Goal: Transaction & Acquisition: Purchase product/service

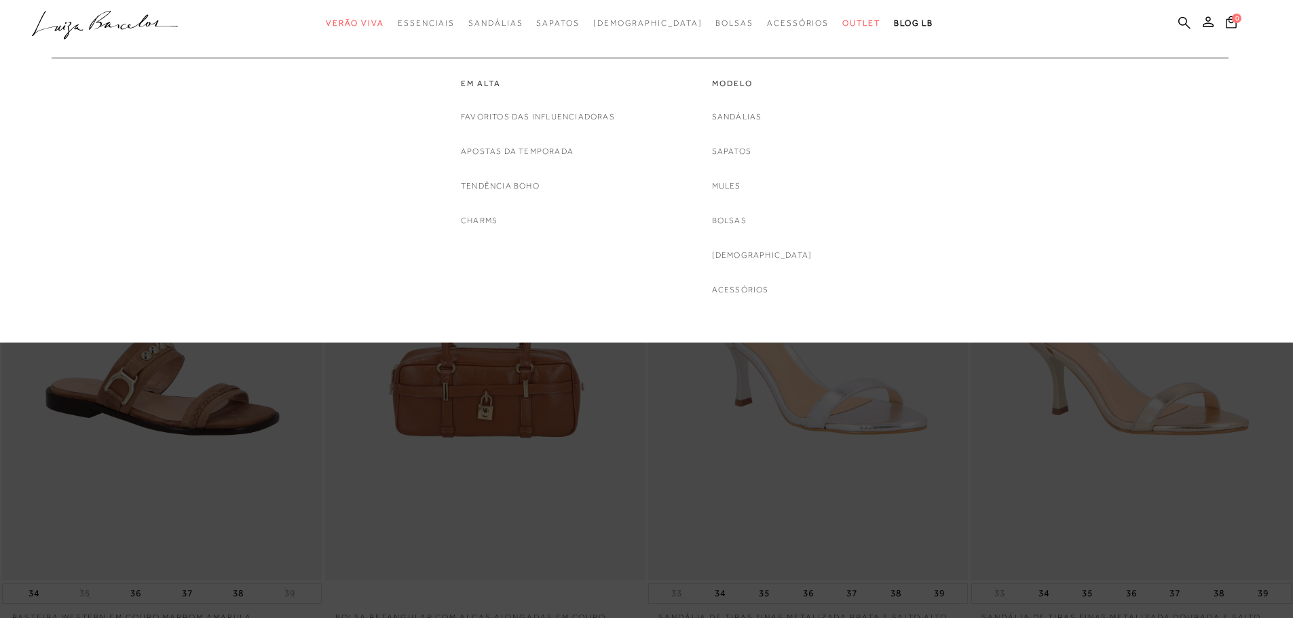
click at [384, 22] on span "Verão Viva" at bounding box center [355, 23] width 58 height 10
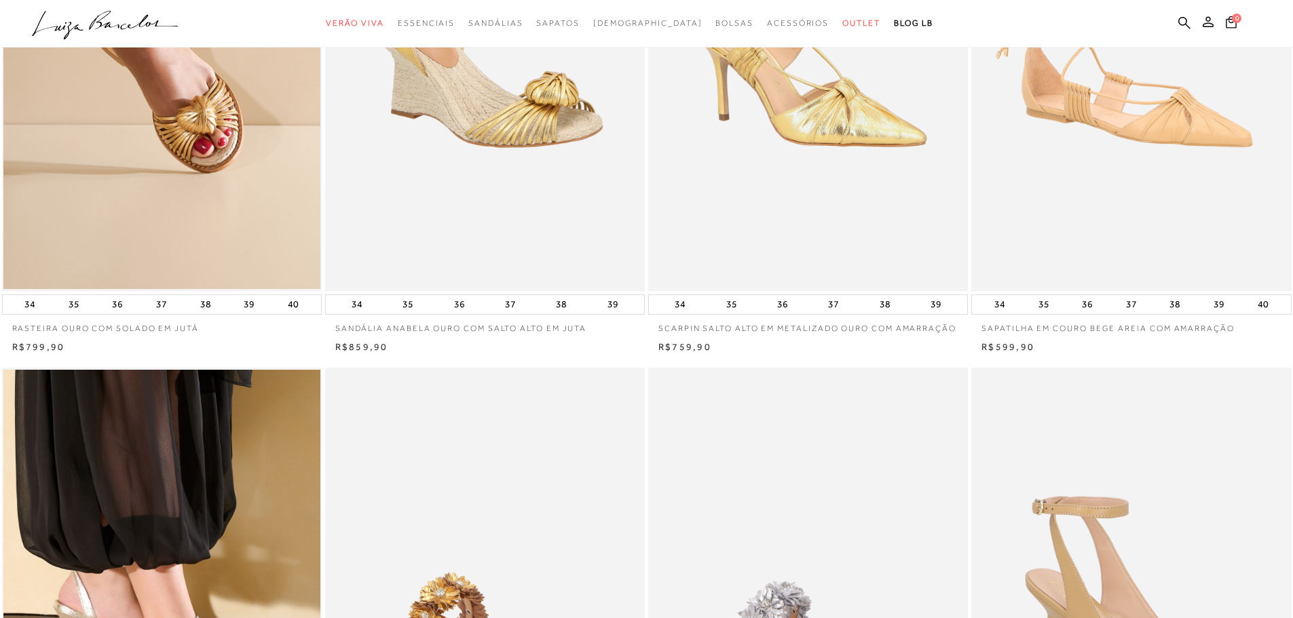
scroll to position [136, 0]
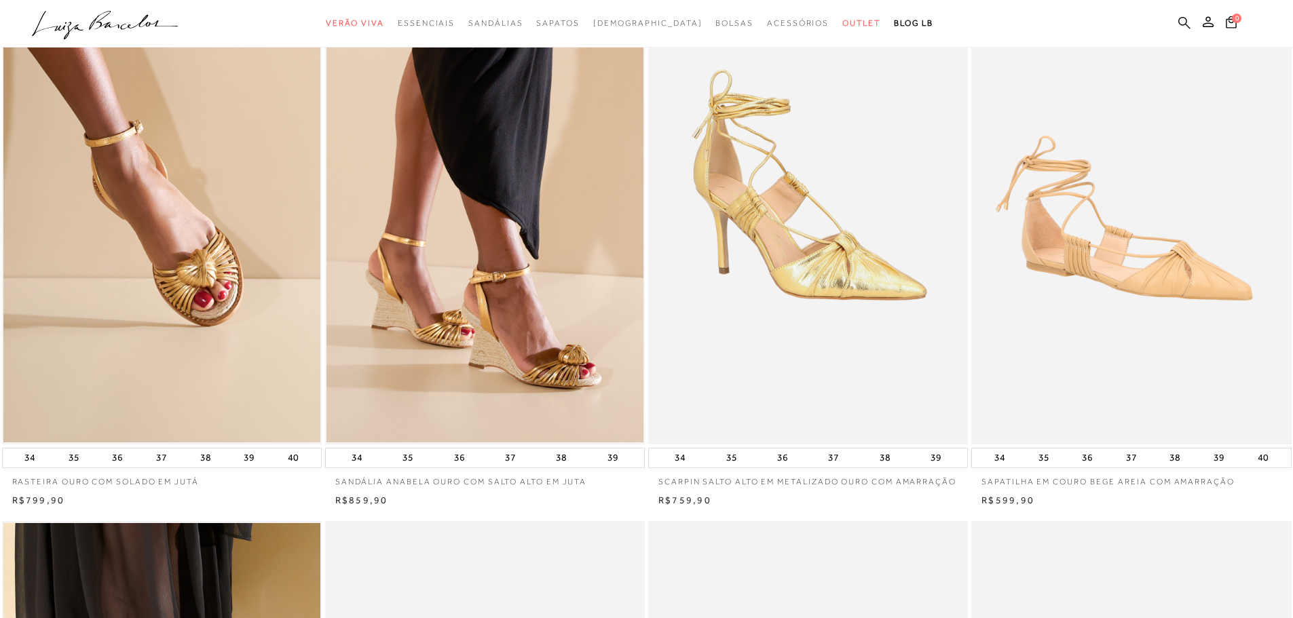
click at [1189, 25] on icon at bounding box center [1184, 22] width 12 height 13
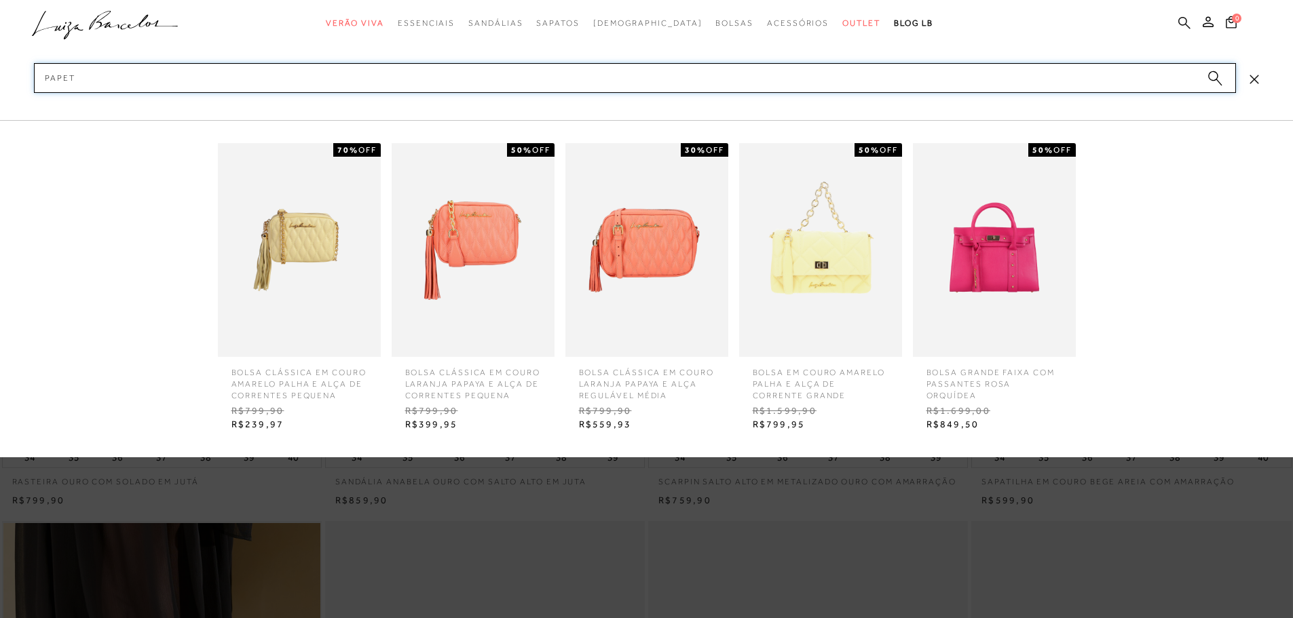
type input "papete"
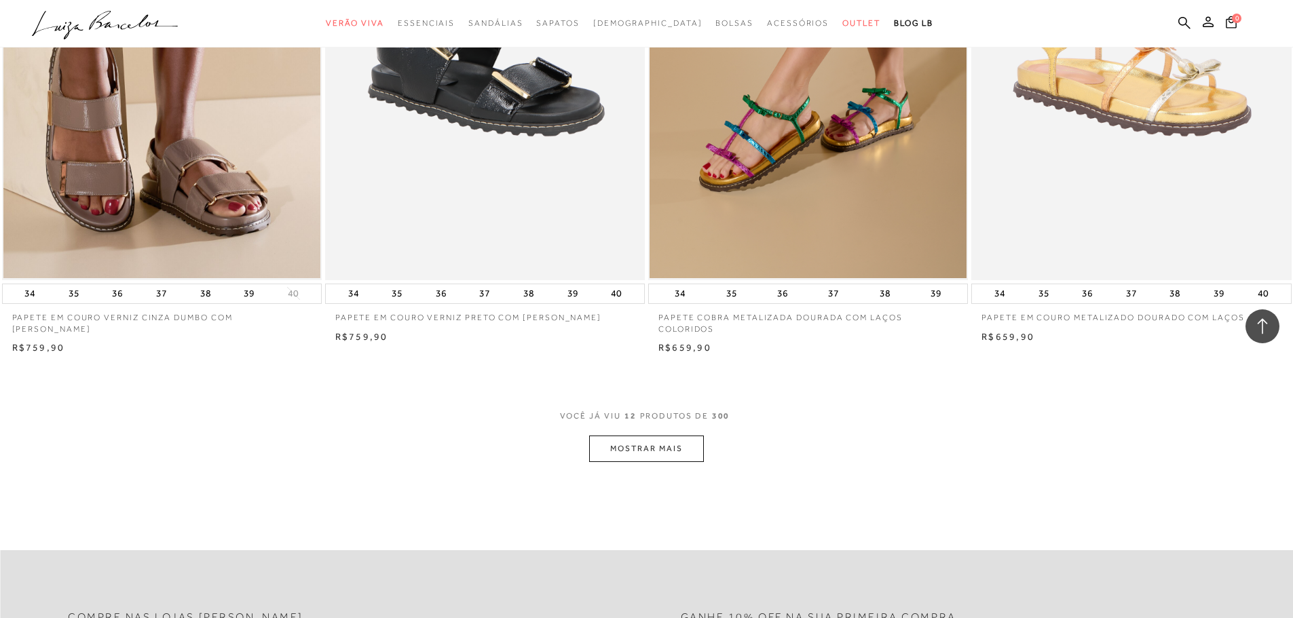
scroll to position [1561, 0]
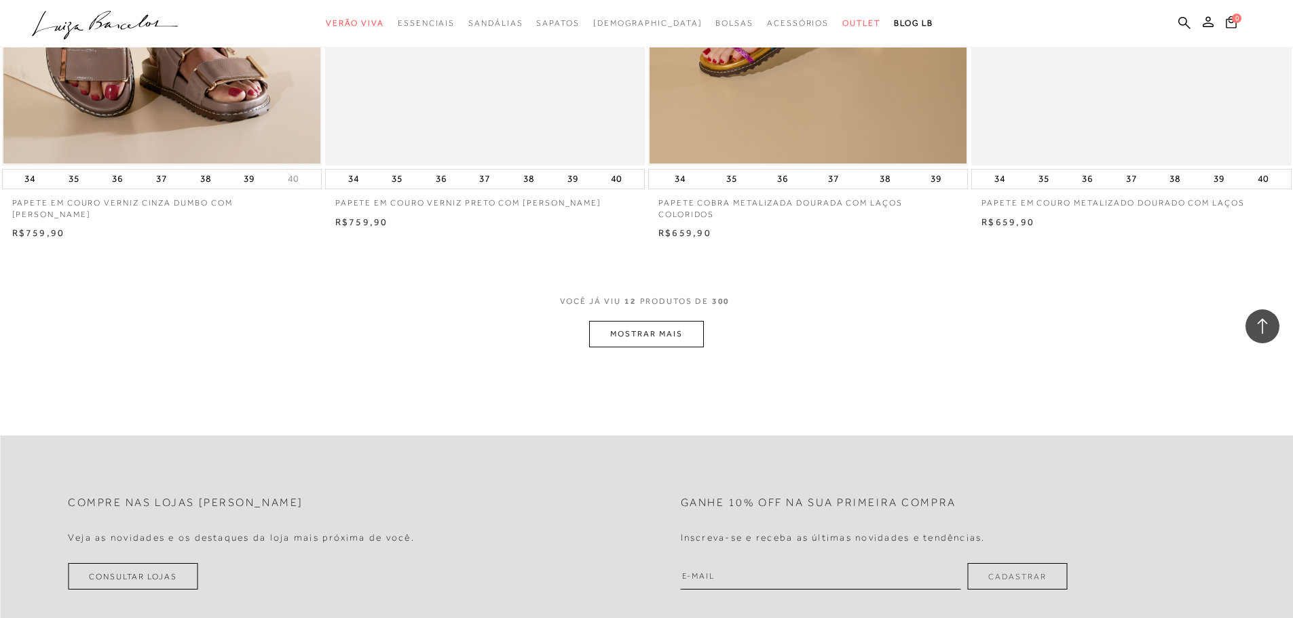
click at [665, 333] on button "MOSTRAR MAIS" at bounding box center [646, 334] width 114 height 26
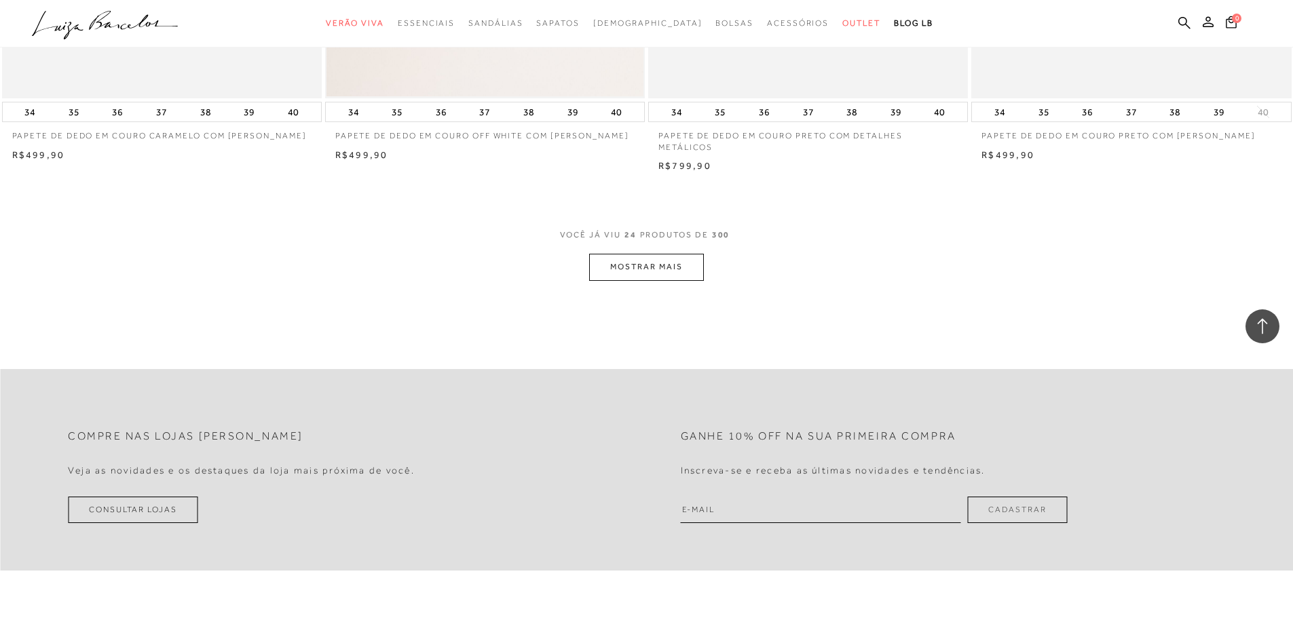
scroll to position [3394, 0]
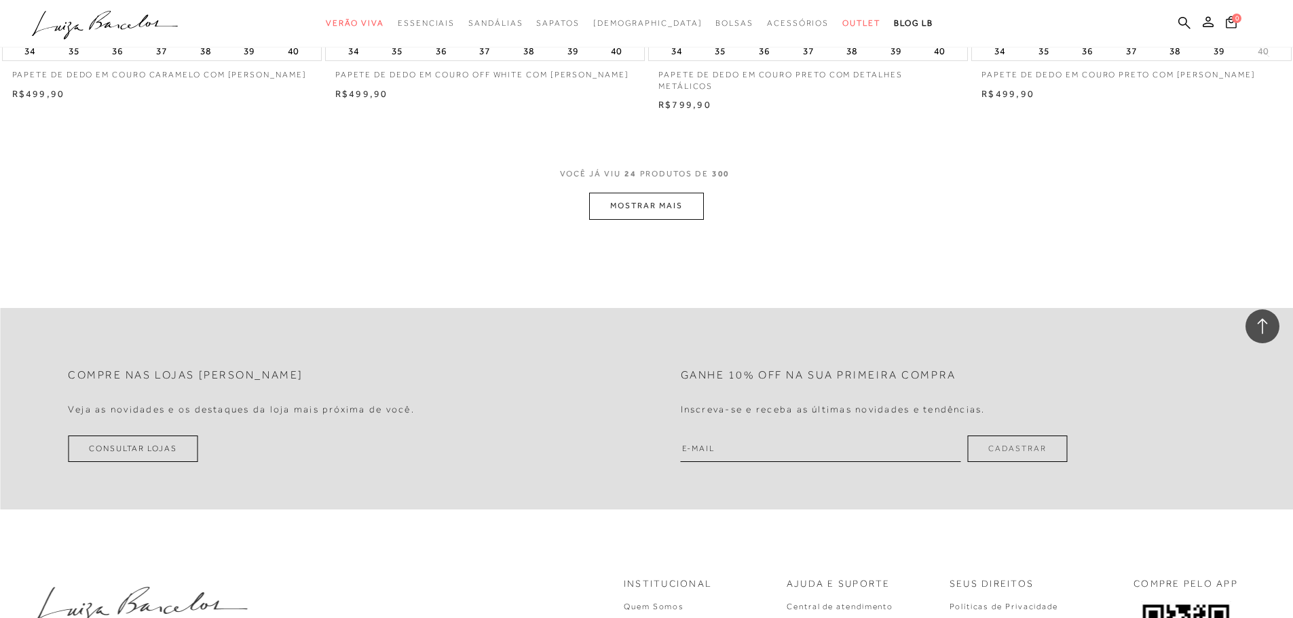
click at [648, 199] on button "MOSTRAR MAIS" at bounding box center [646, 206] width 114 height 26
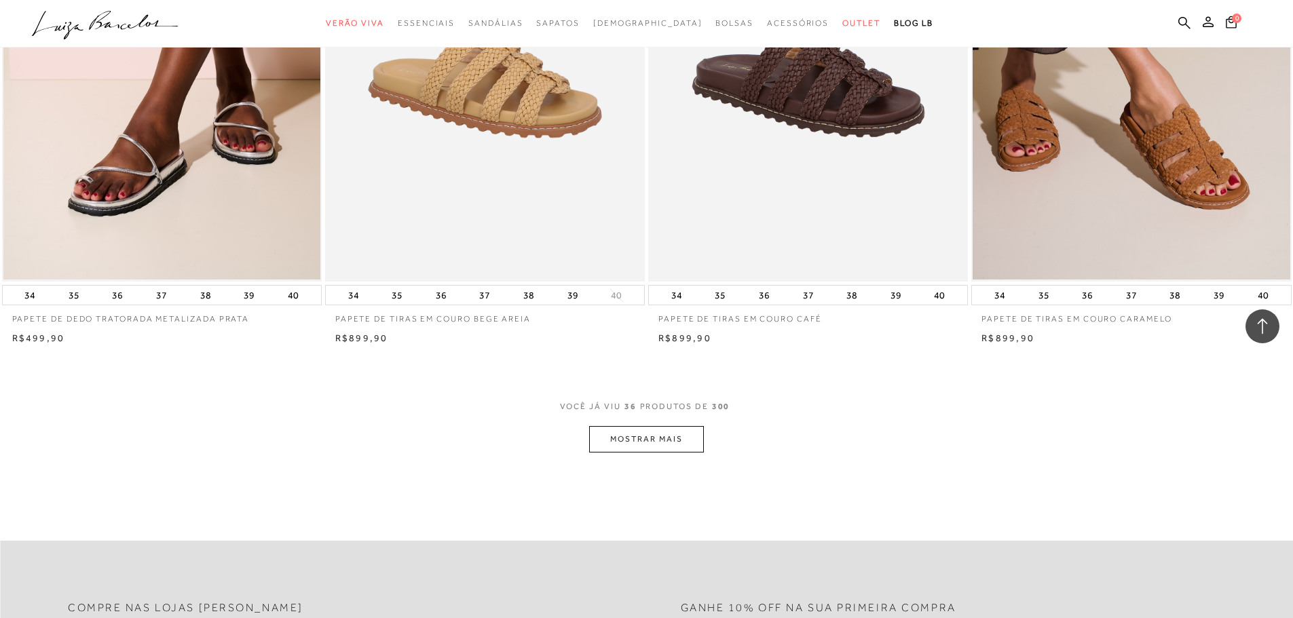
scroll to position [4955, 0]
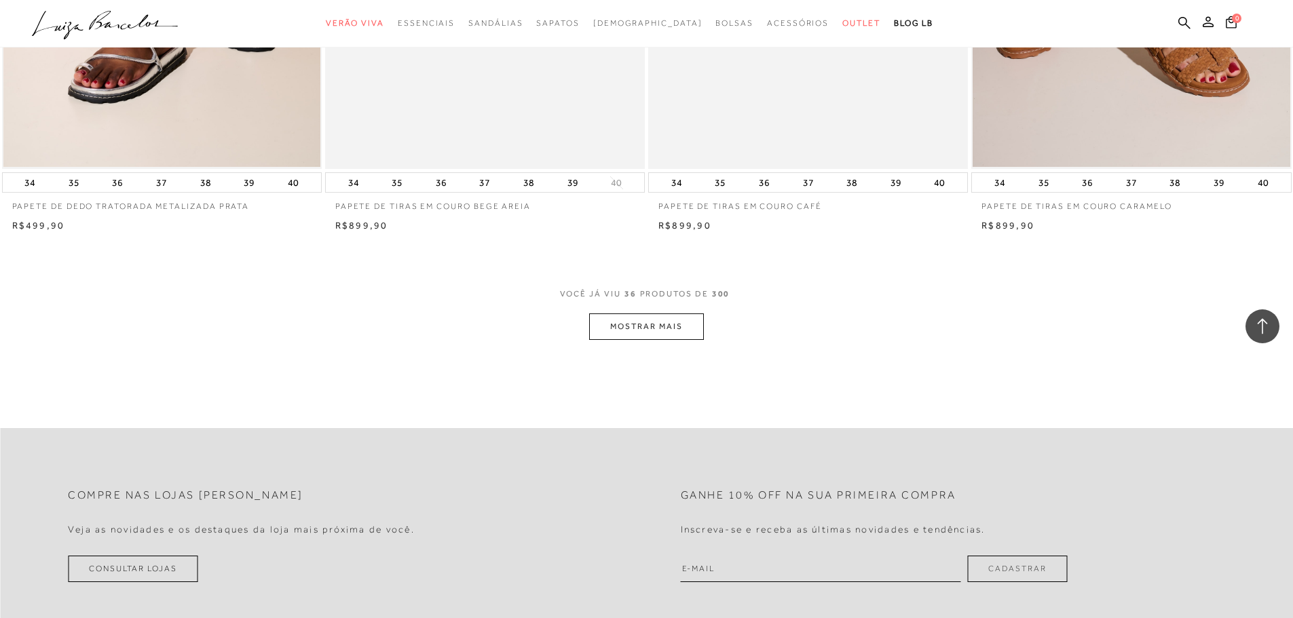
click at [660, 333] on button "MOSTRAR MAIS" at bounding box center [646, 327] width 114 height 26
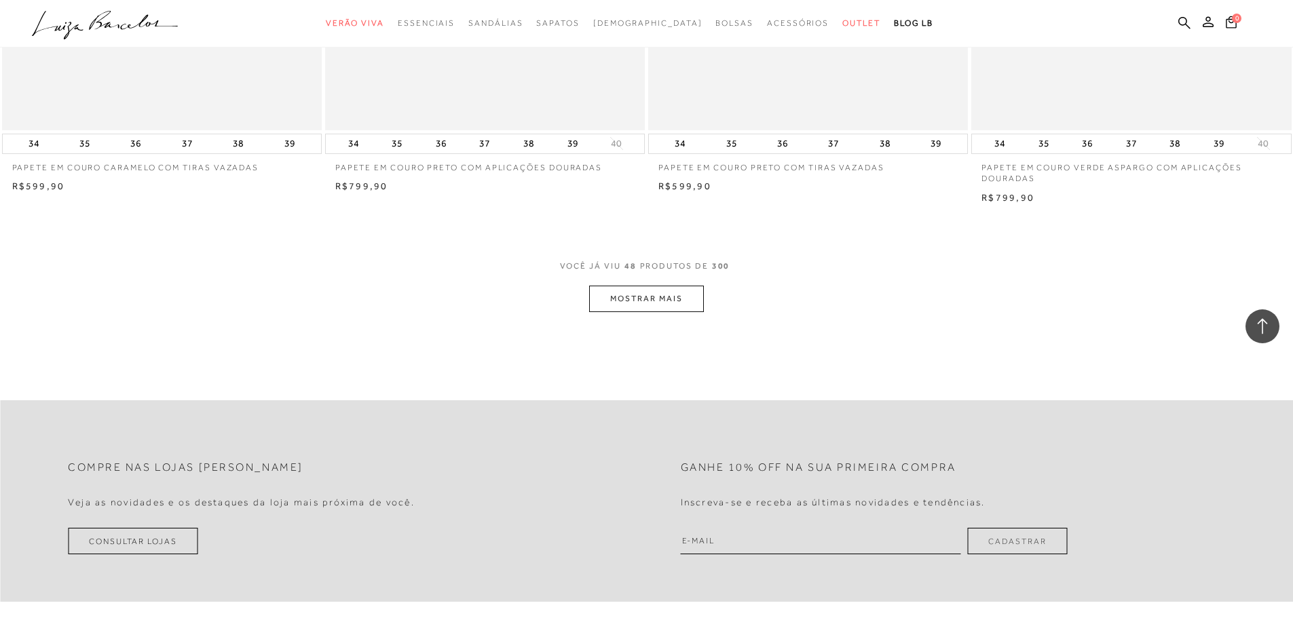
scroll to position [6788, 0]
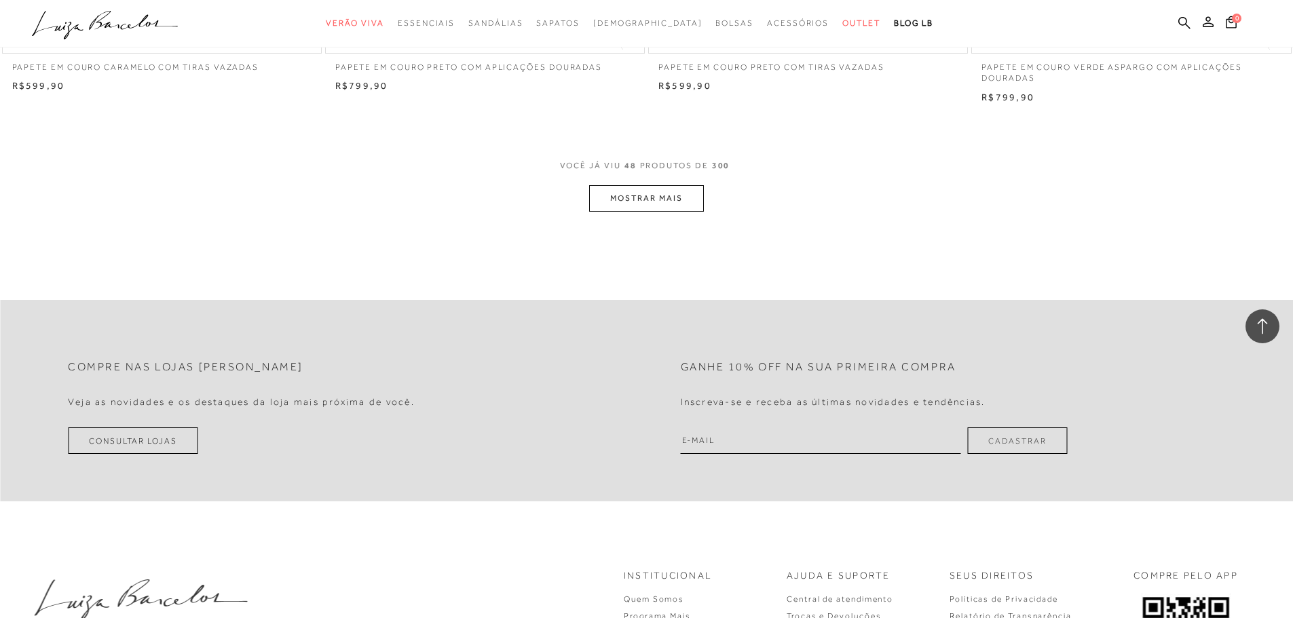
click at [622, 200] on button "MOSTRAR MAIS" at bounding box center [646, 198] width 114 height 26
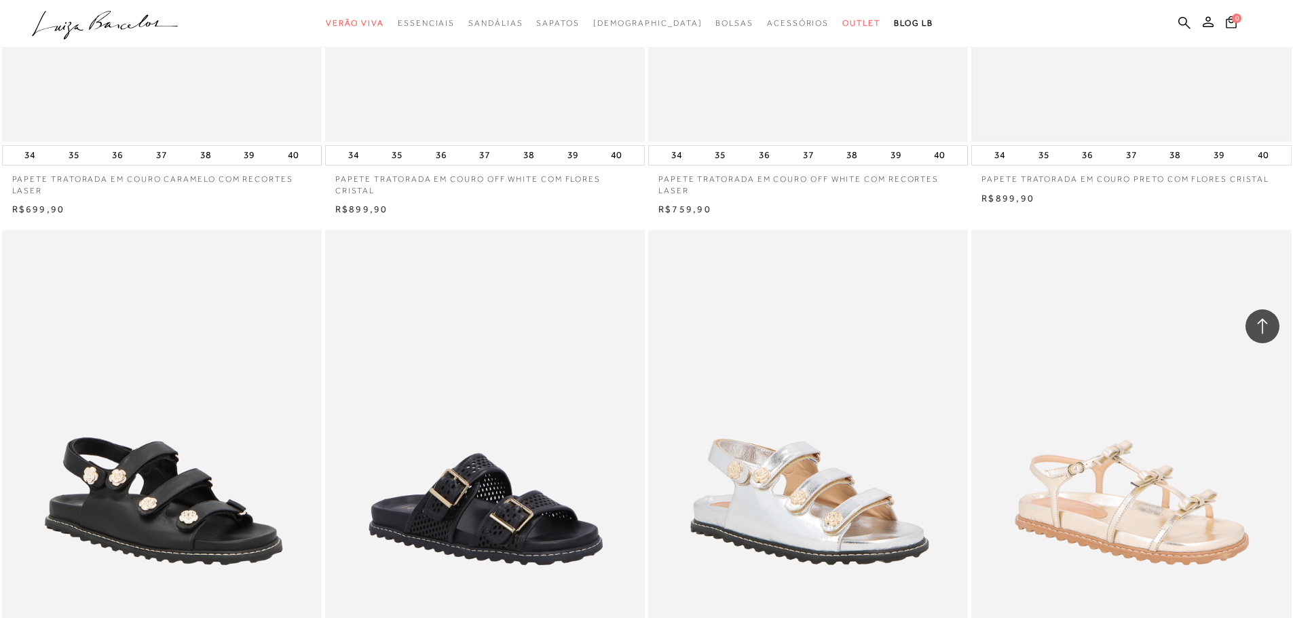
scroll to position [7942, 0]
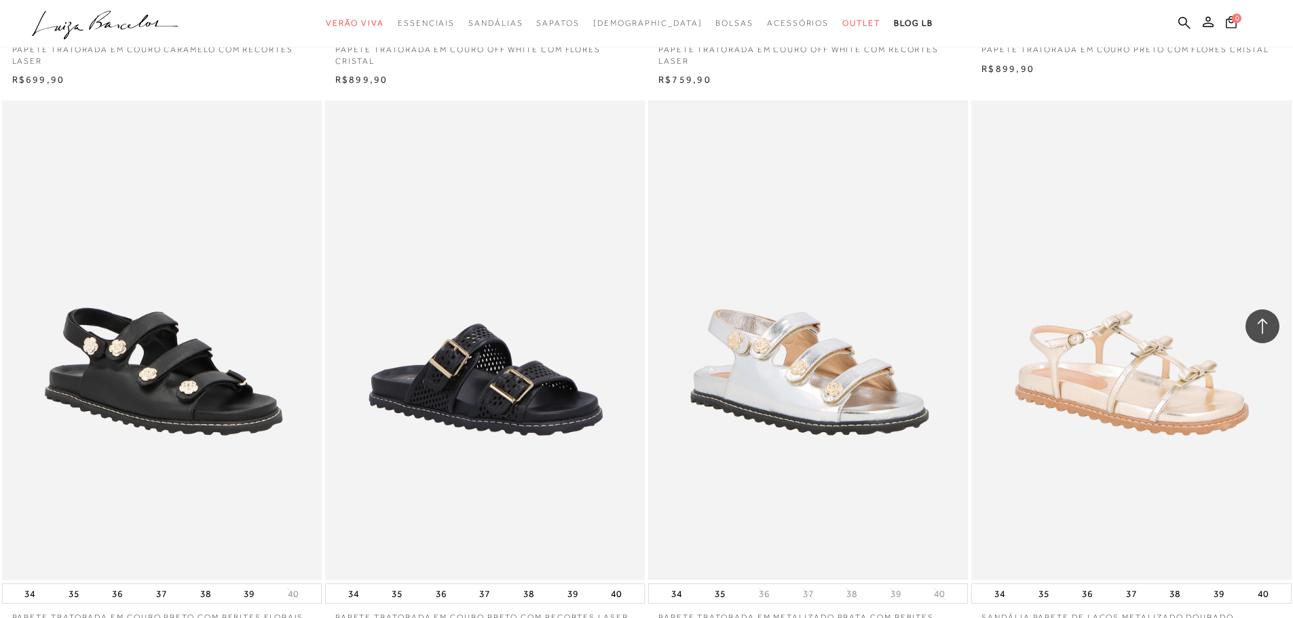
click at [866, 405] on img at bounding box center [808, 341] width 317 height 476
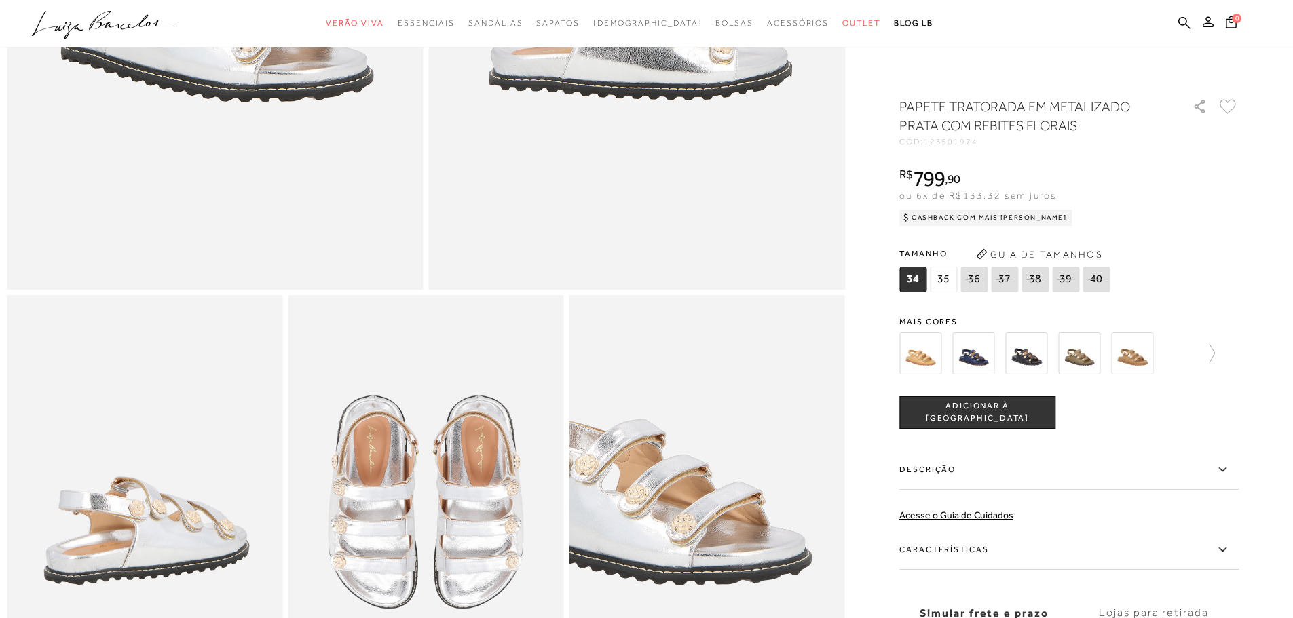
scroll to position [407, 0]
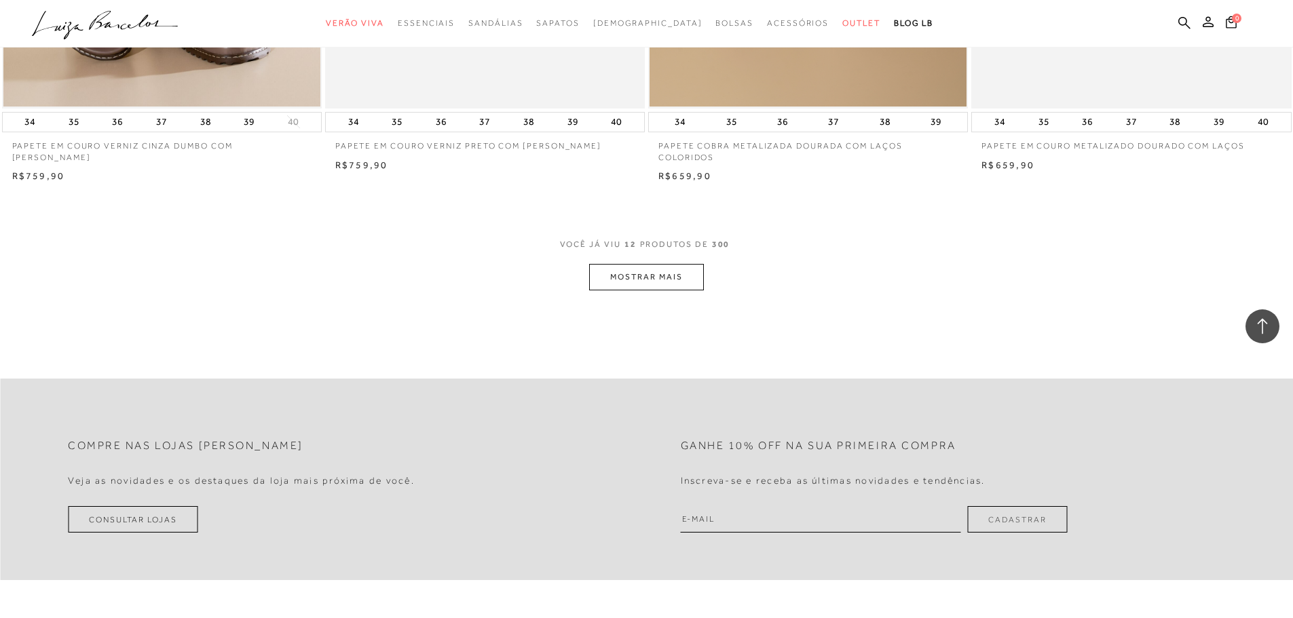
scroll to position [1613, 0]
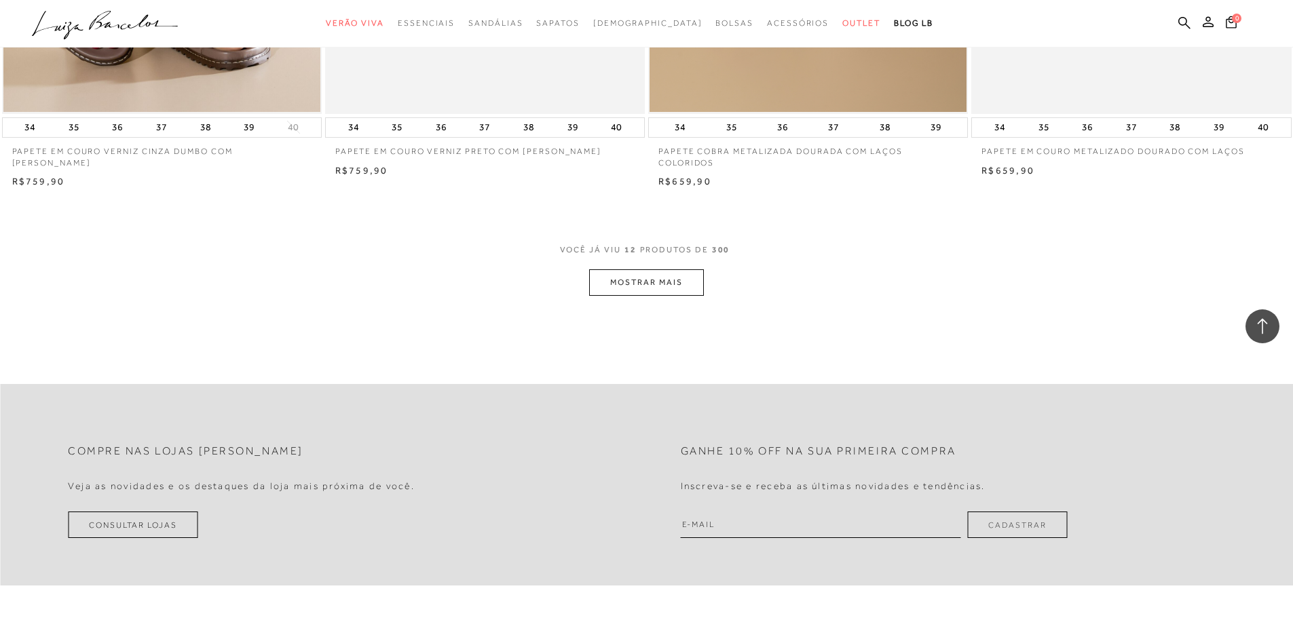
click at [649, 276] on button "MOSTRAR MAIS" at bounding box center [646, 282] width 114 height 26
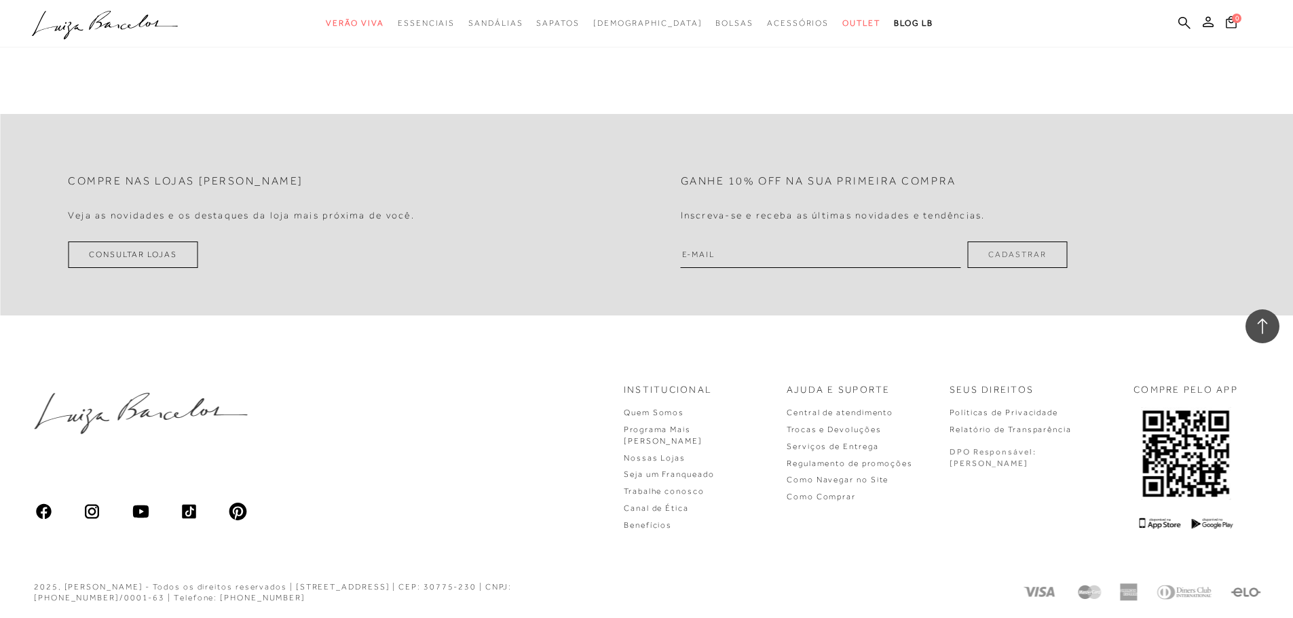
scroll to position [3249, 0]
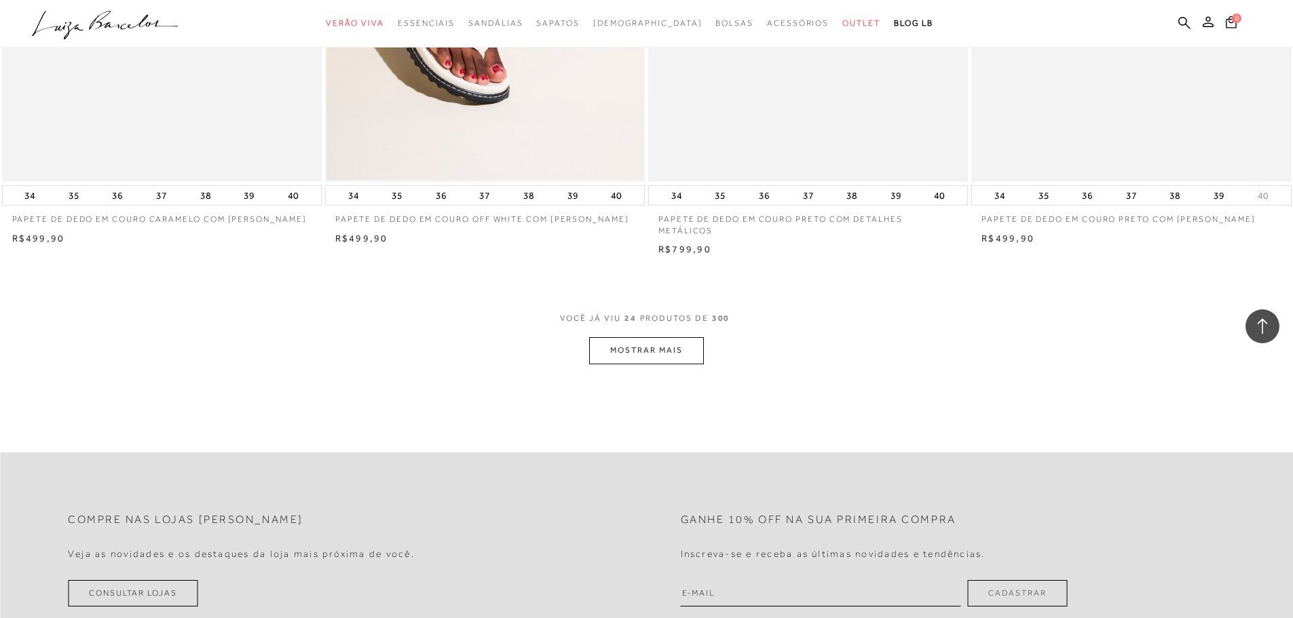
click at [650, 342] on button "MOSTRAR MAIS" at bounding box center [646, 350] width 114 height 26
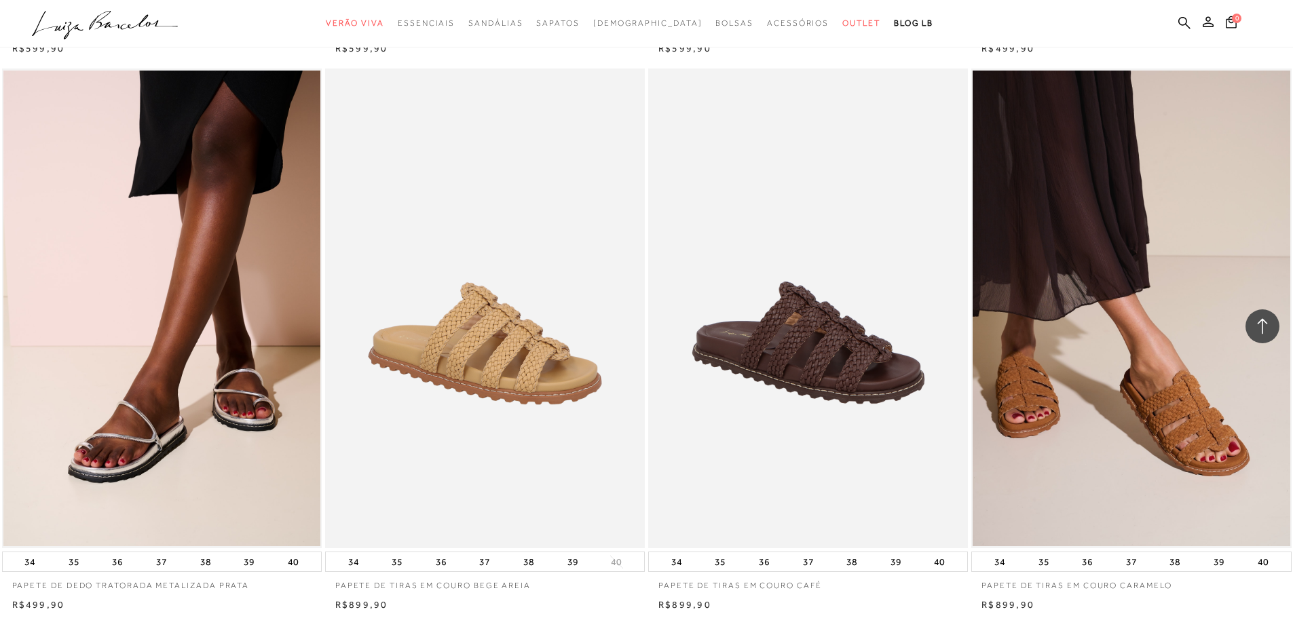
scroll to position [5051, 0]
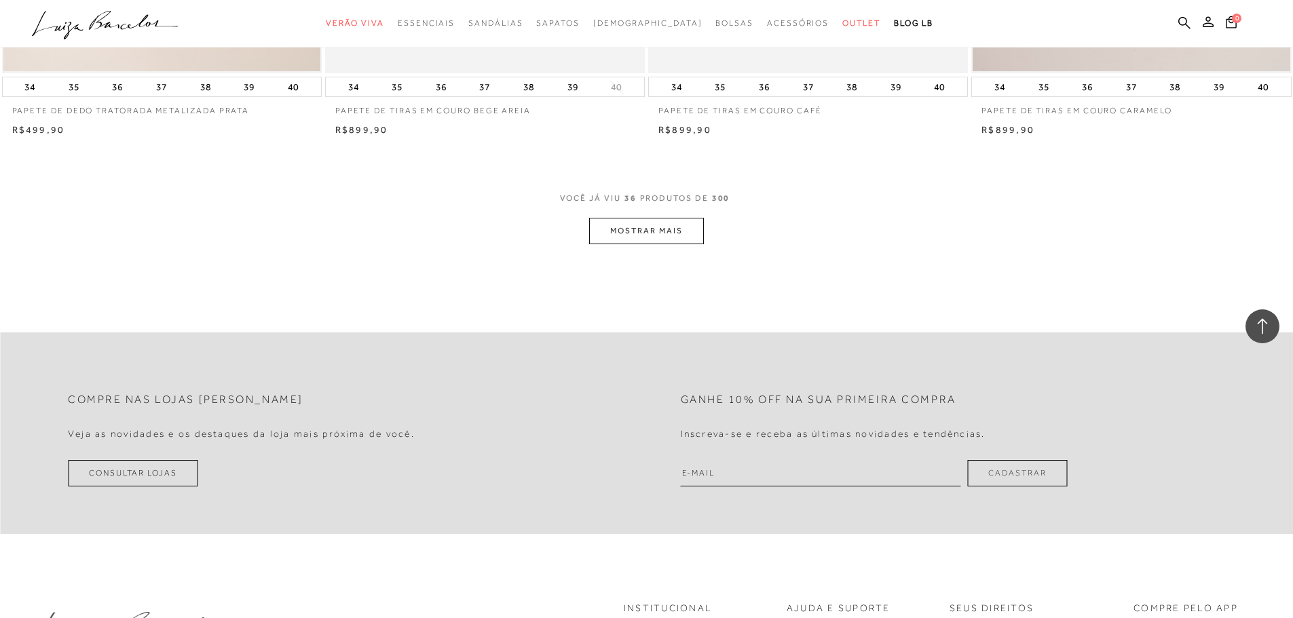
click at [680, 219] on button "MOSTRAR MAIS" at bounding box center [646, 231] width 114 height 26
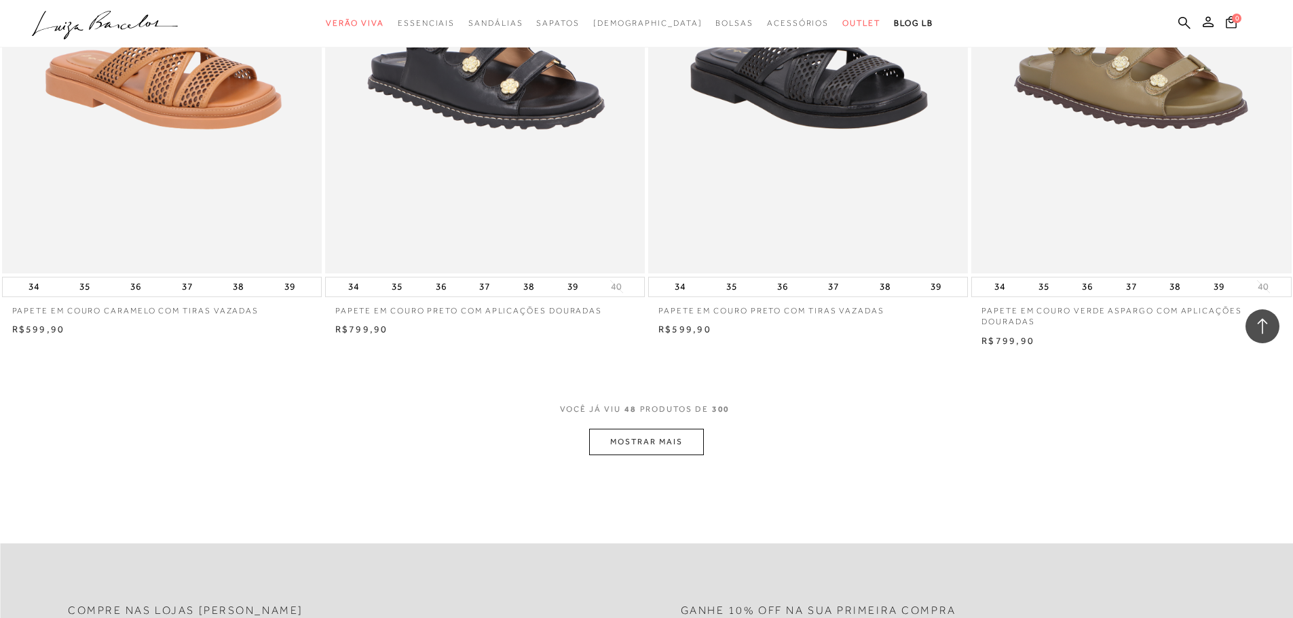
scroll to position [6748, 0]
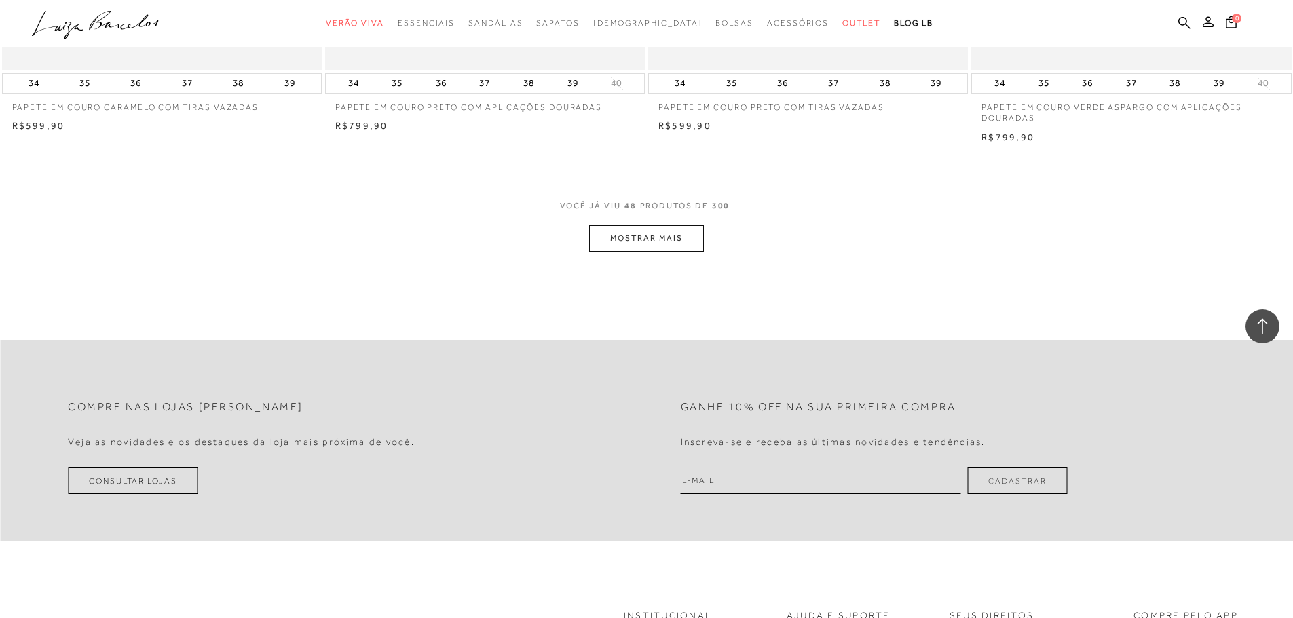
drag, startPoint x: 586, startPoint y: 248, endPoint x: 612, endPoint y: 242, distance: 26.0
click at [593, 246] on div "VOCê JÁ VIU 48 PRODUTOS DE 300 MOSTRAR MAIS" at bounding box center [646, 226] width 1293 height 52
click at [612, 242] on button "MOSTRAR MAIS" at bounding box center [646, 238] width 114 height 26
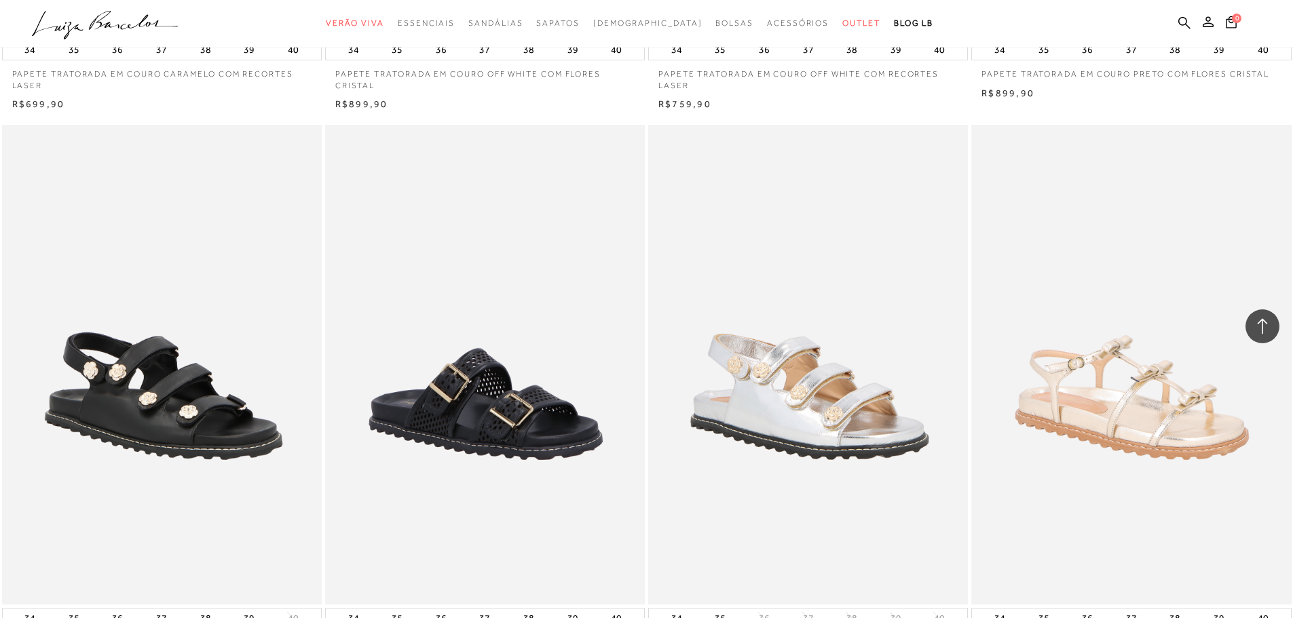
scroll to position [8106, 0]
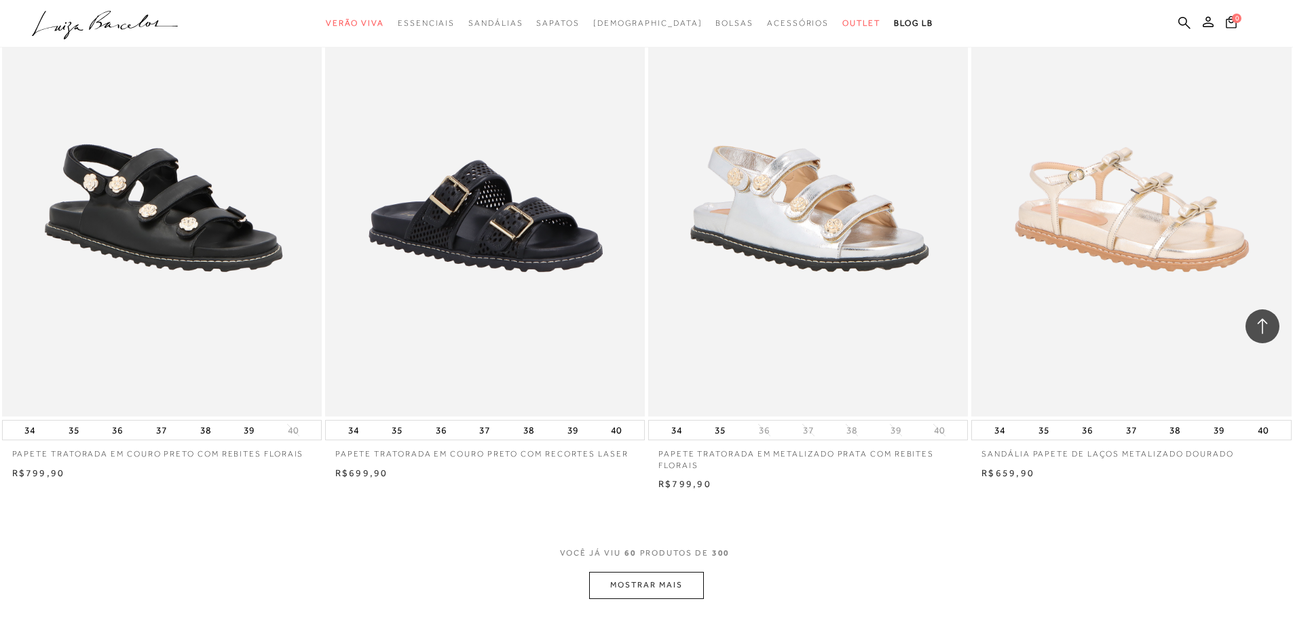
click at [686, 584] on button "MOSTRAR MAIS" at bounding box center [646, 585] width 114 height 26
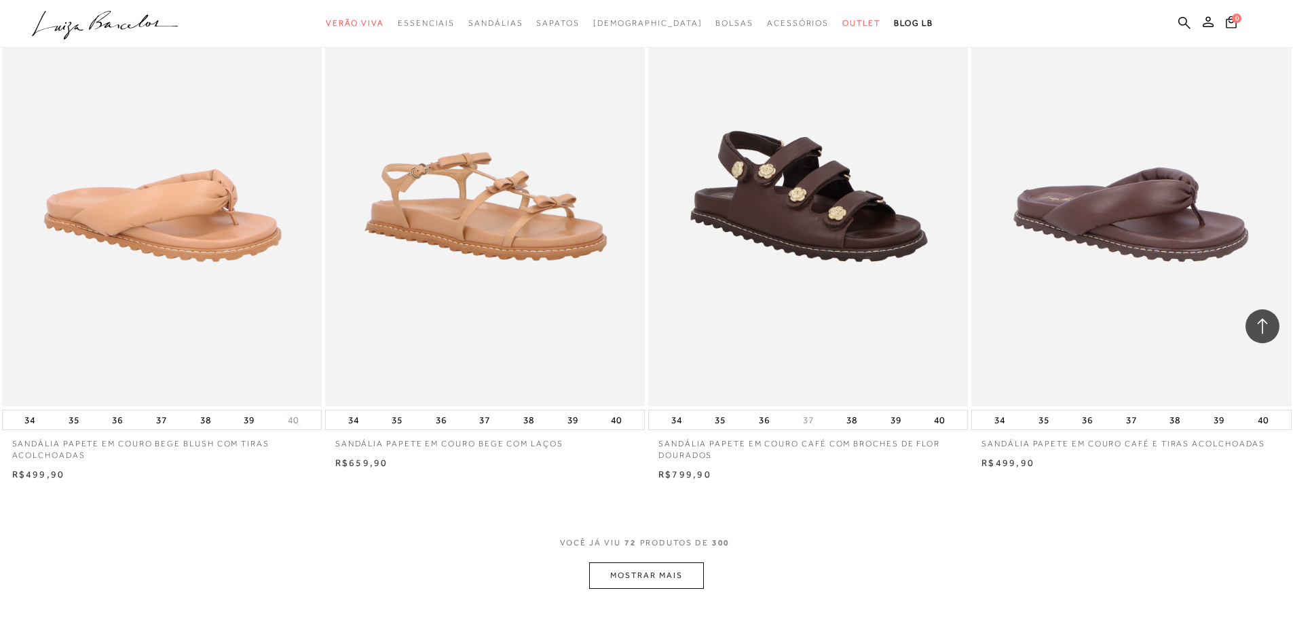
scroll to position [10006, 0]
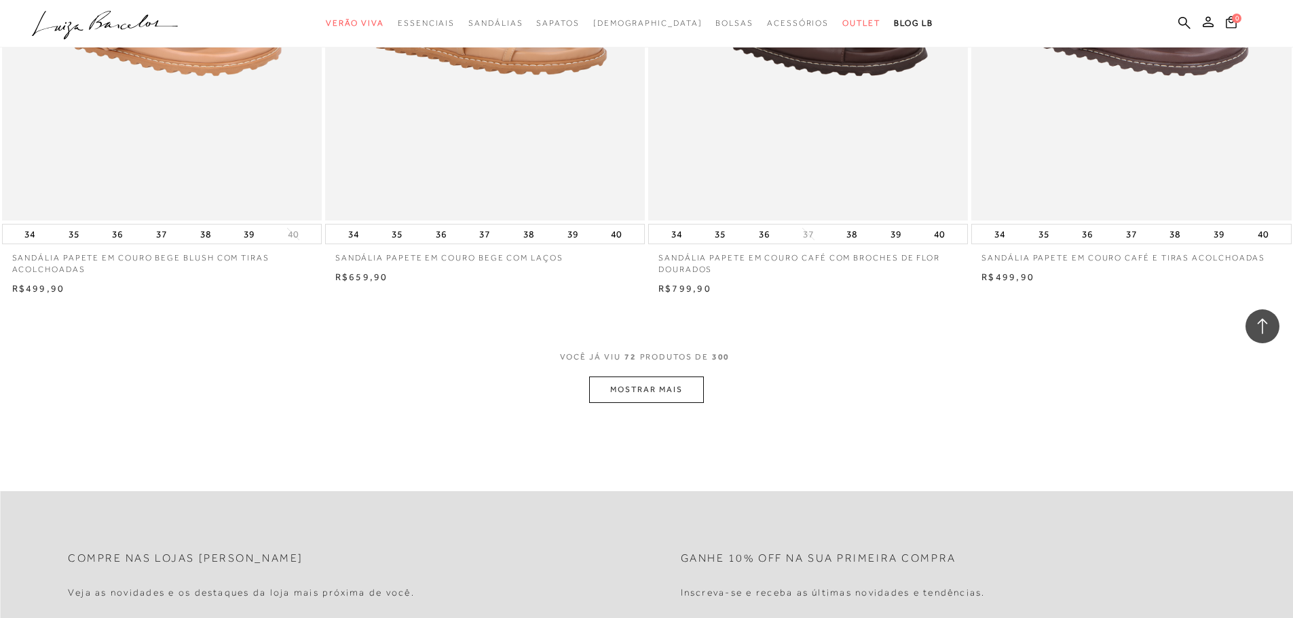
click at [620, 388] on button "MOSTRAR MAIS" at bounding box center [646, 390] width 114 height 26
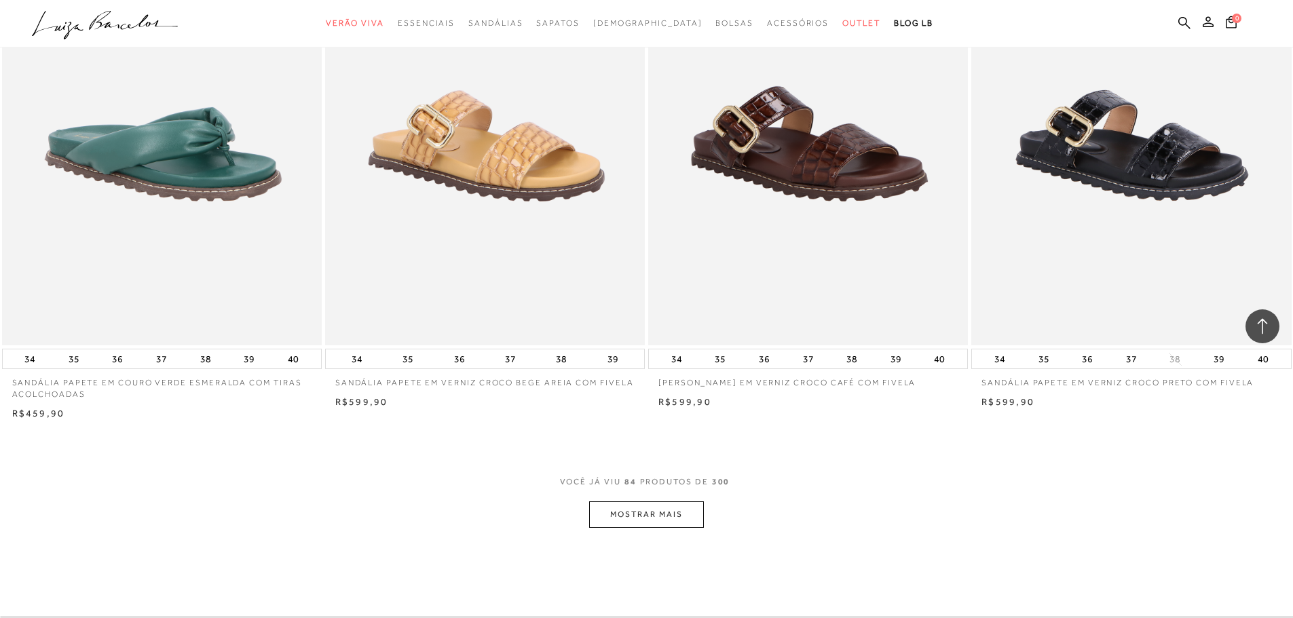
scroll to position [11703, 0]
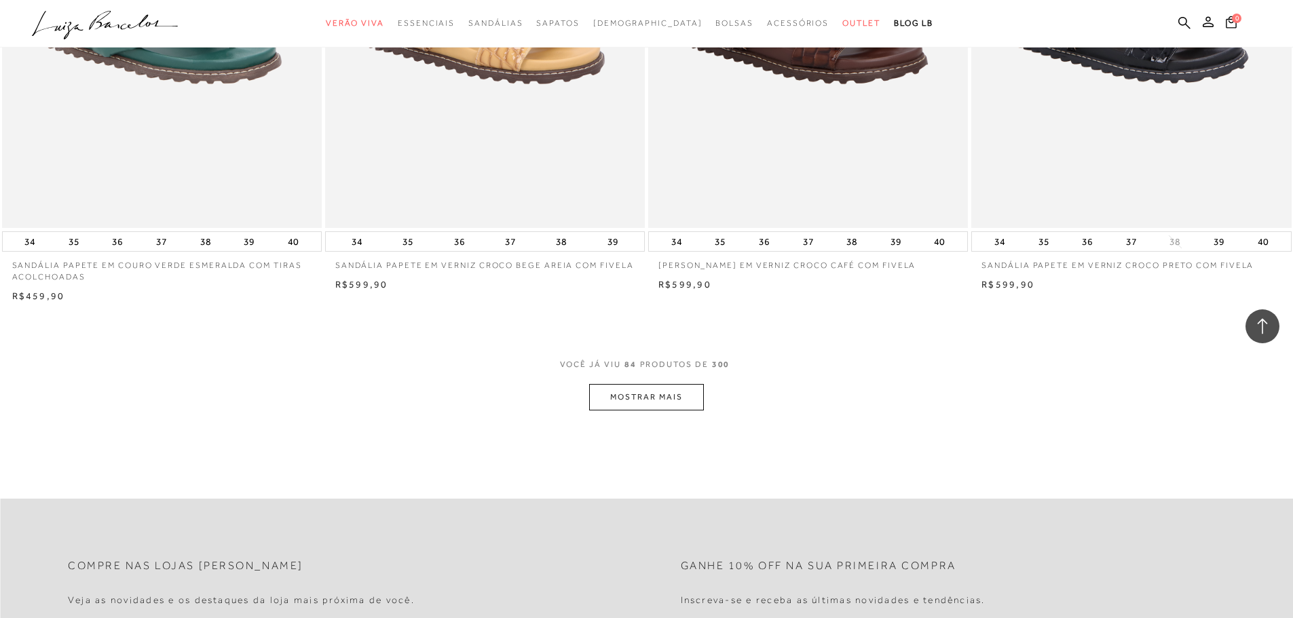
click at [592, 390] on button "MOSTRAR MAIS" at bounding box center [646, 397] width 114 height 26
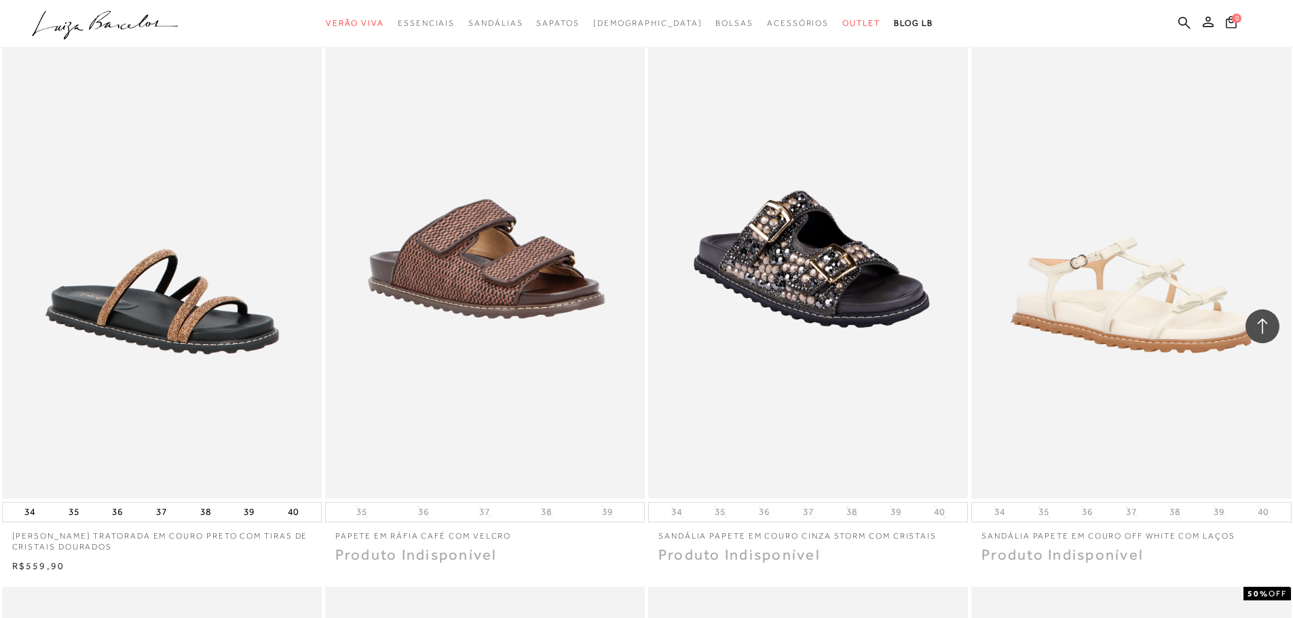
scroll to position [12450, 0]
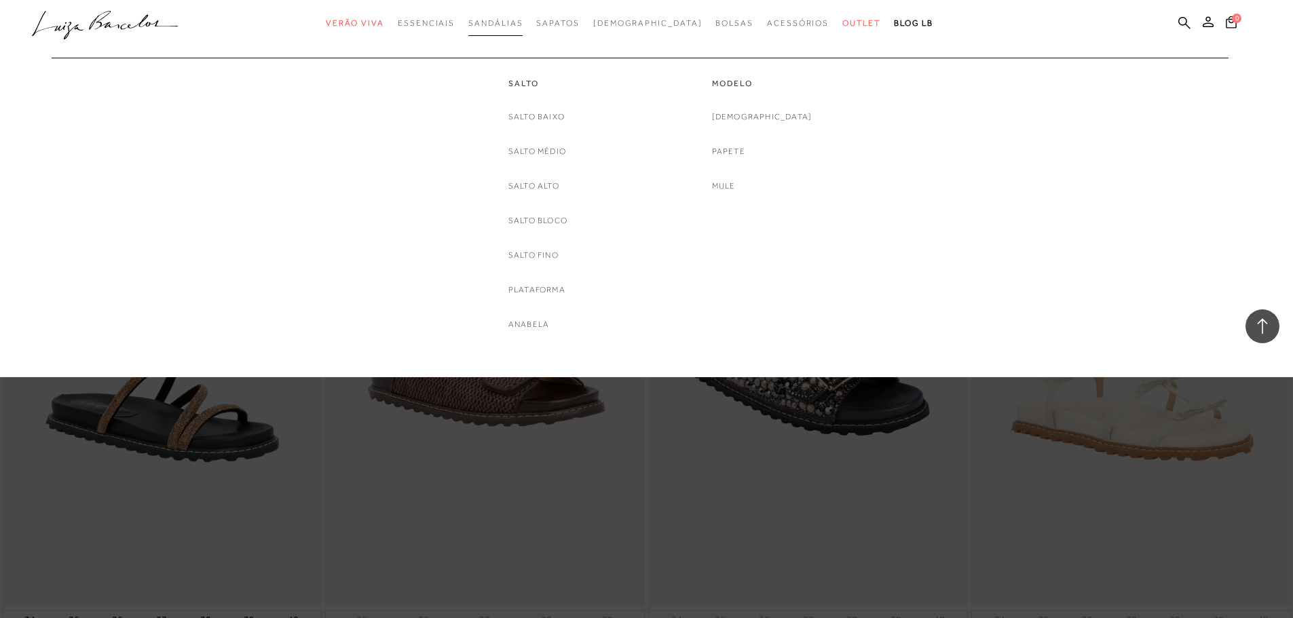
click at [523, 22] on span "Sandálias" at bounding box center [495, 23] width 54 height 10
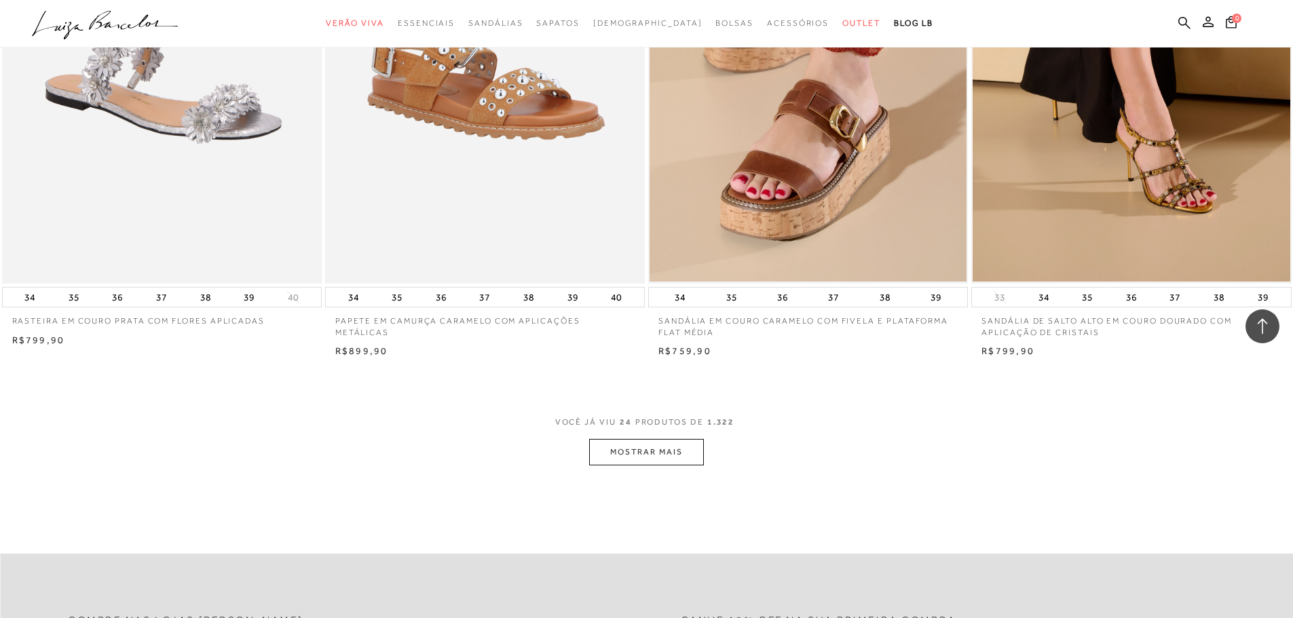
scroll to position [3258, 0]
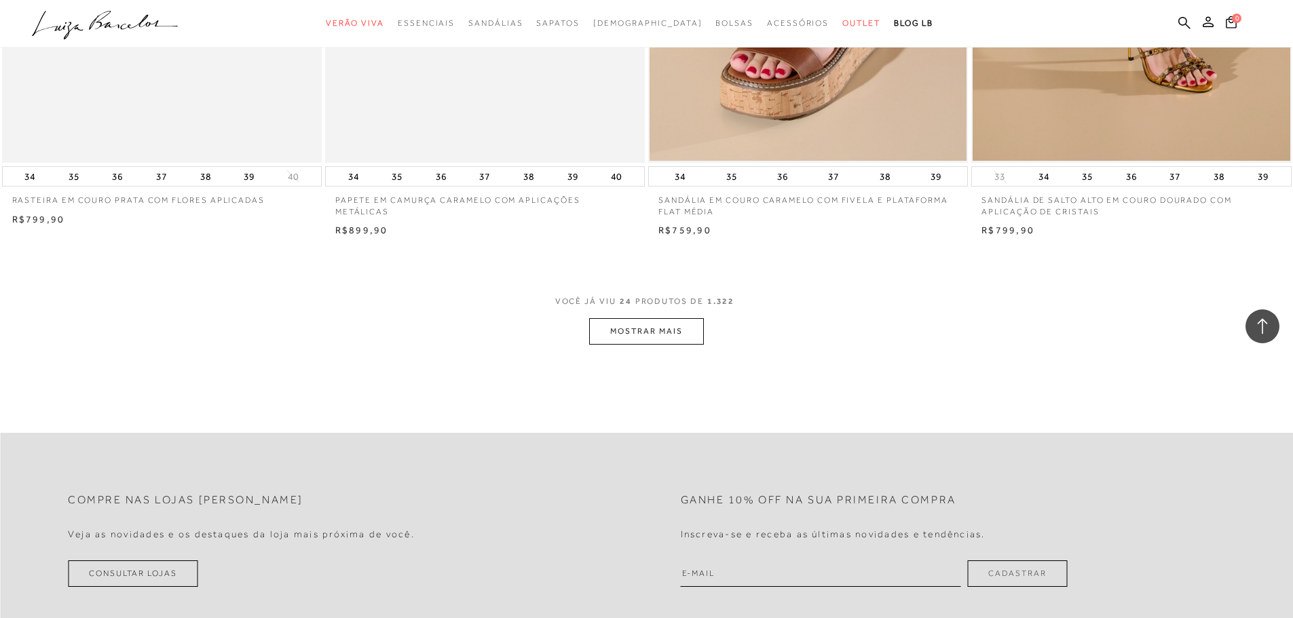
click at [656, 340] on button "MOSTRAR MAIS" at bounding box center [646, 331] width 114 height 26
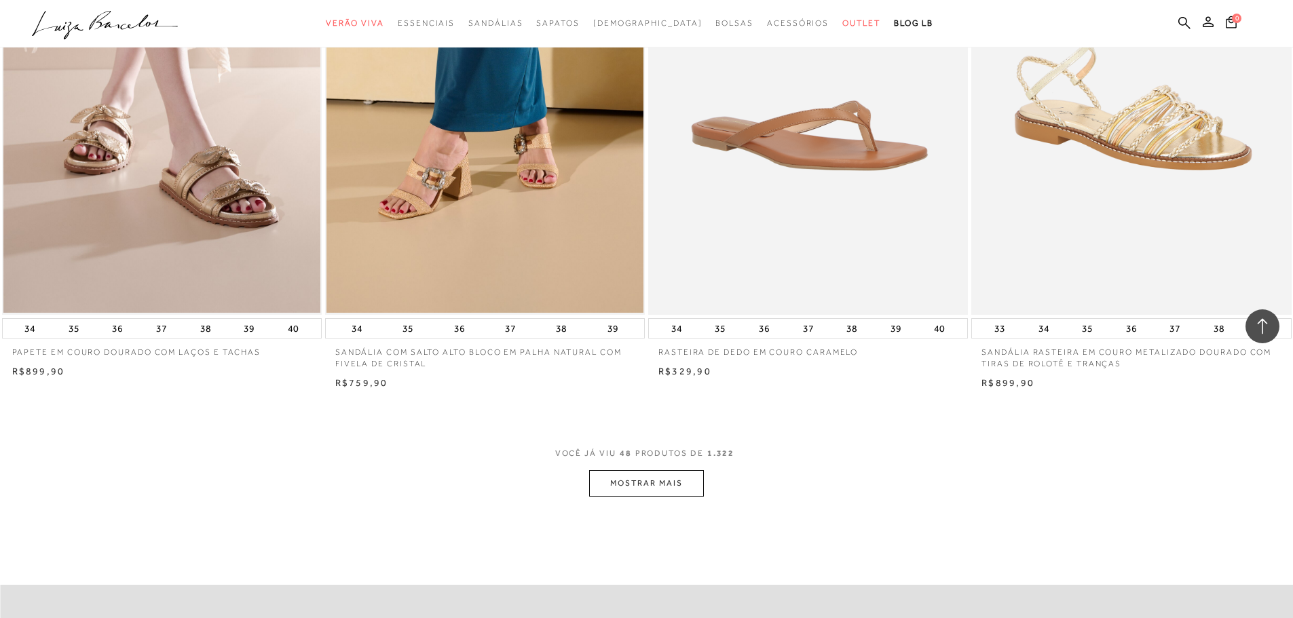
scroll to position [6517, 0]
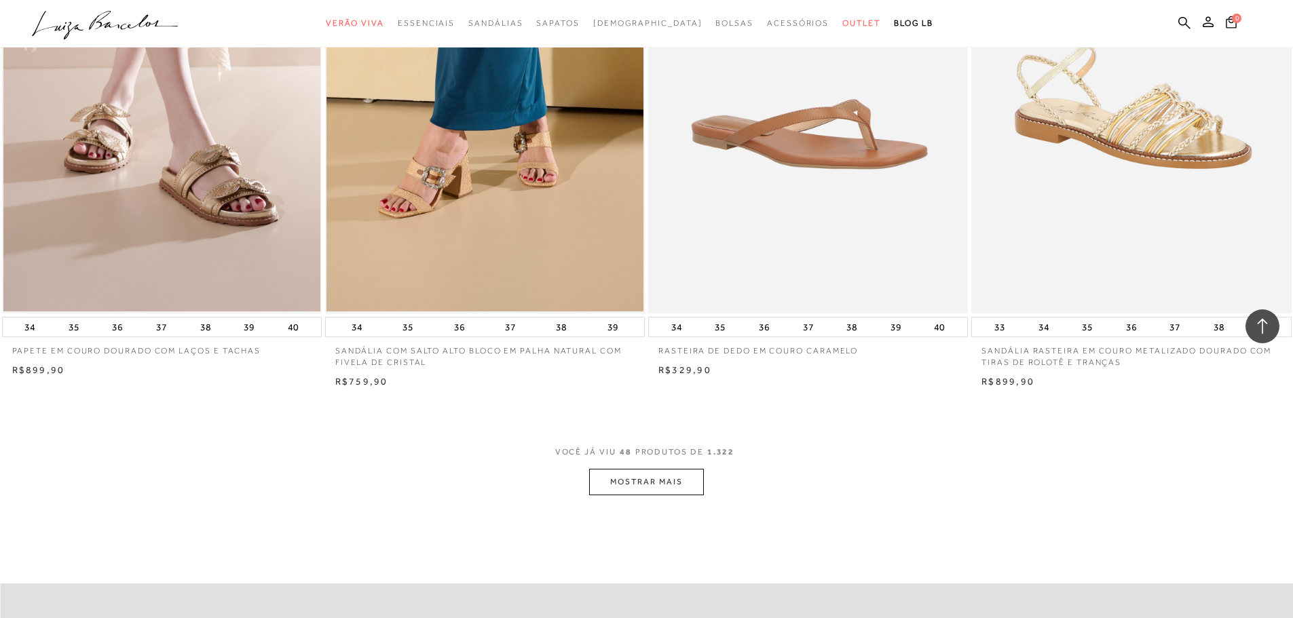
click at [656, 477] on button "MOSTRAR MAIS" at bounding box center [646, 482] width 114 height 26
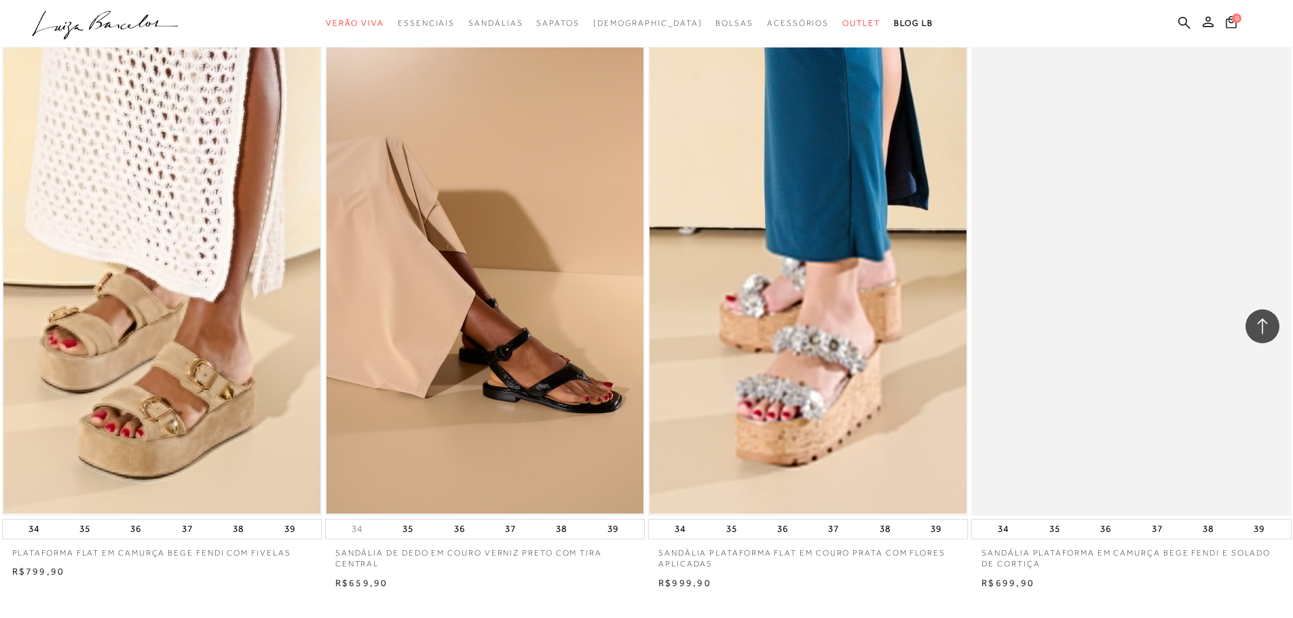
scroll to position [10046, 0]
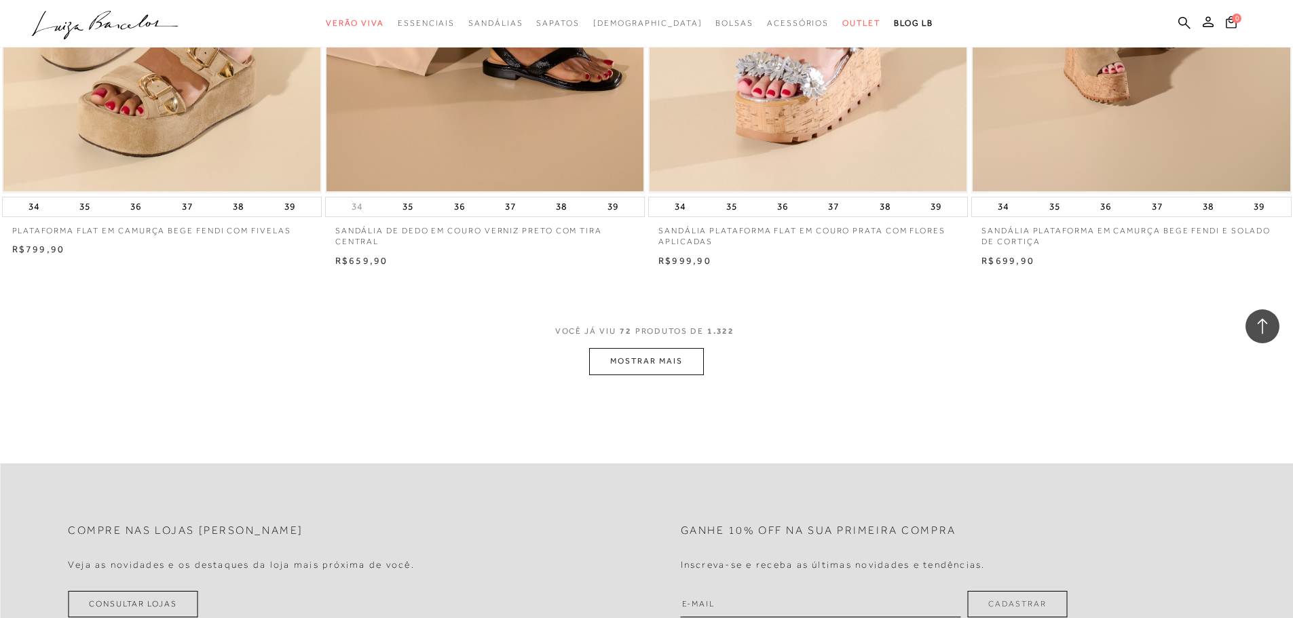
click at [612, 357] on button "MOSTRAR MAIS" at bounding box center [646, 361] width 114 height 26
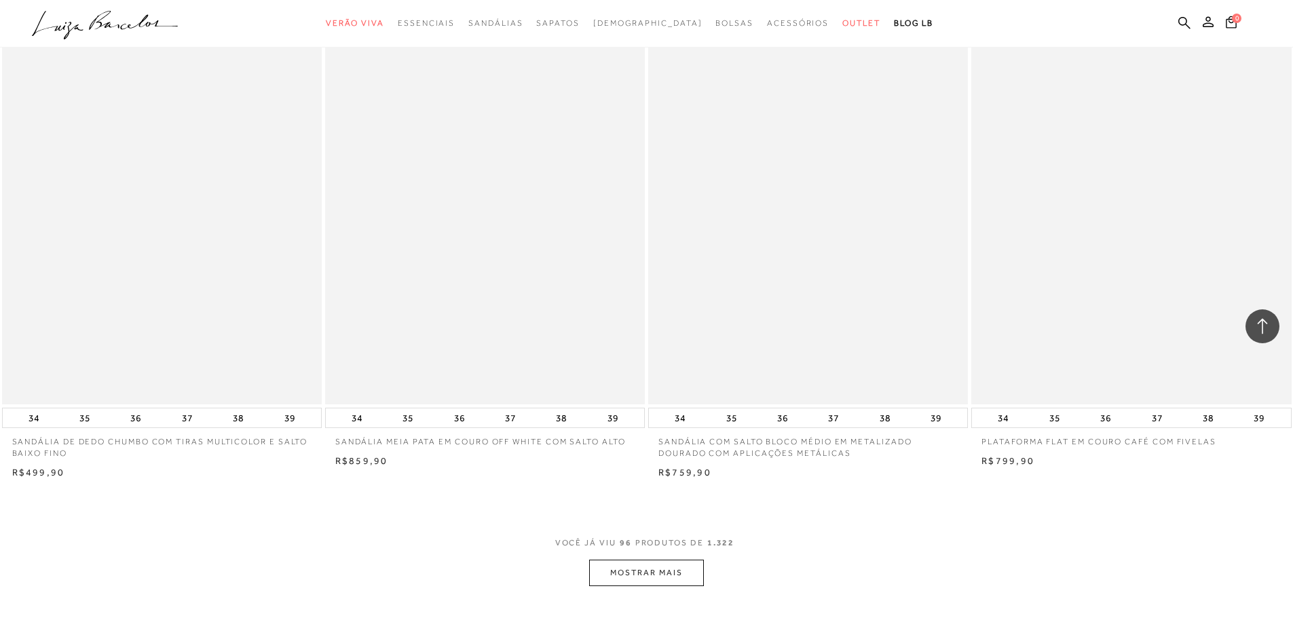
scroll to position [13305, 0]
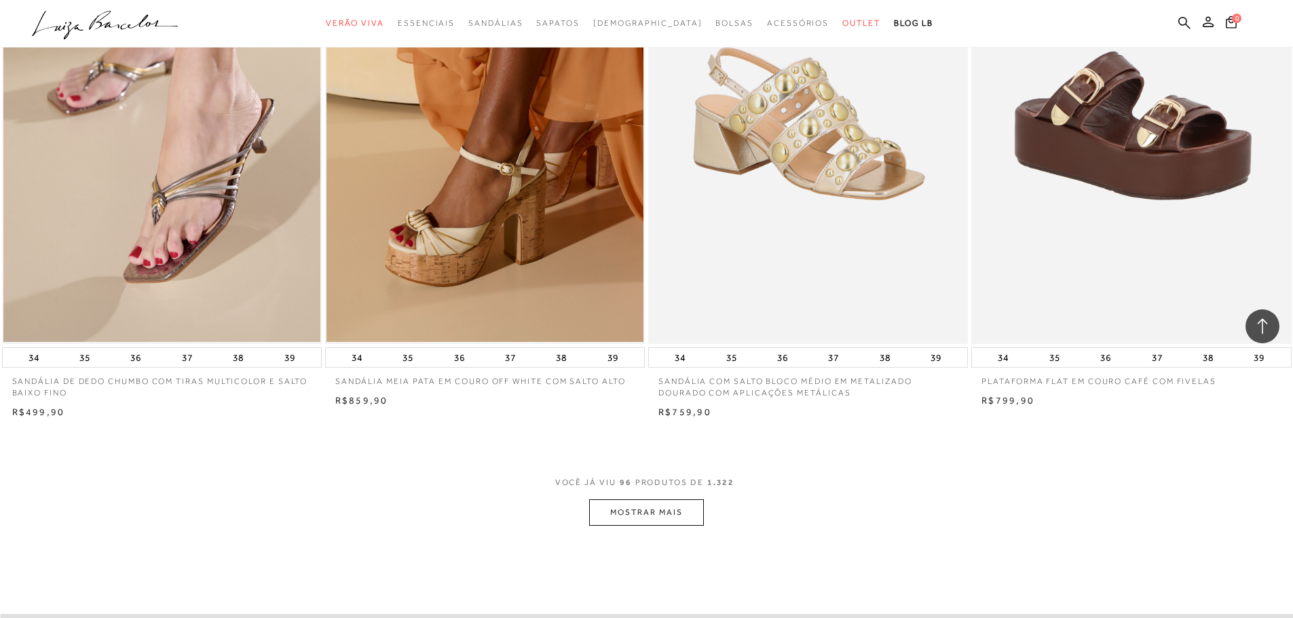
click at [613, 505] on button "MOSTRAR MAIS" at bounding box center [646, 513] width 114 height 26
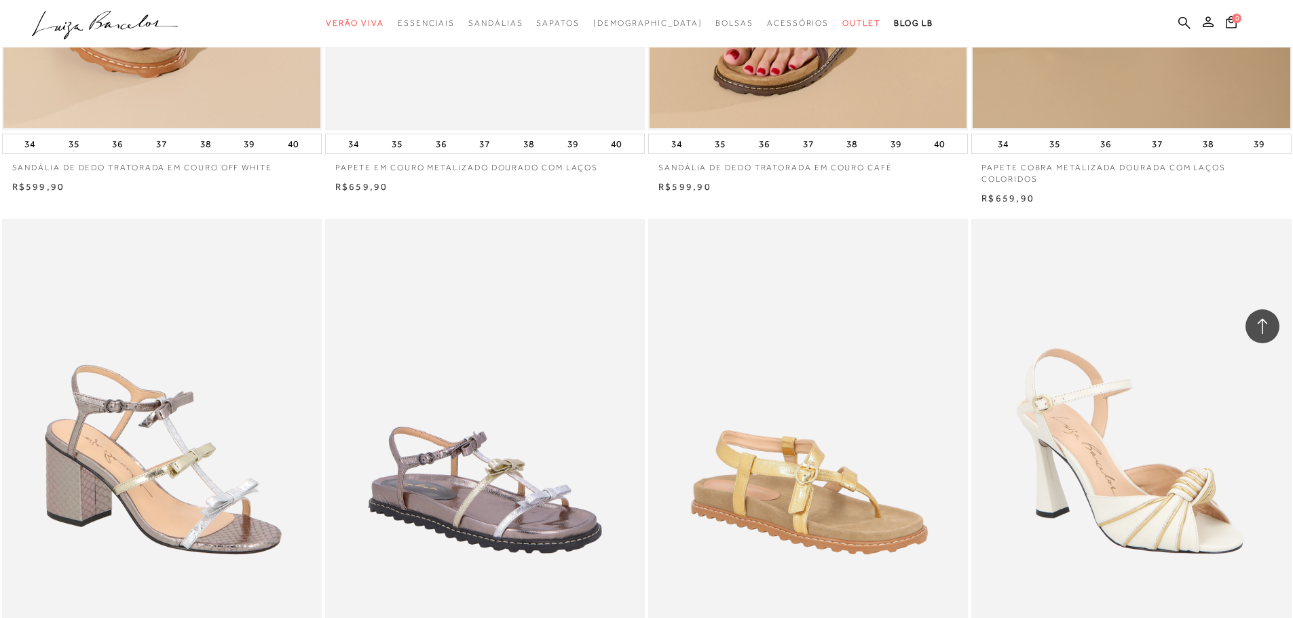
scroll to position [16631, 0]
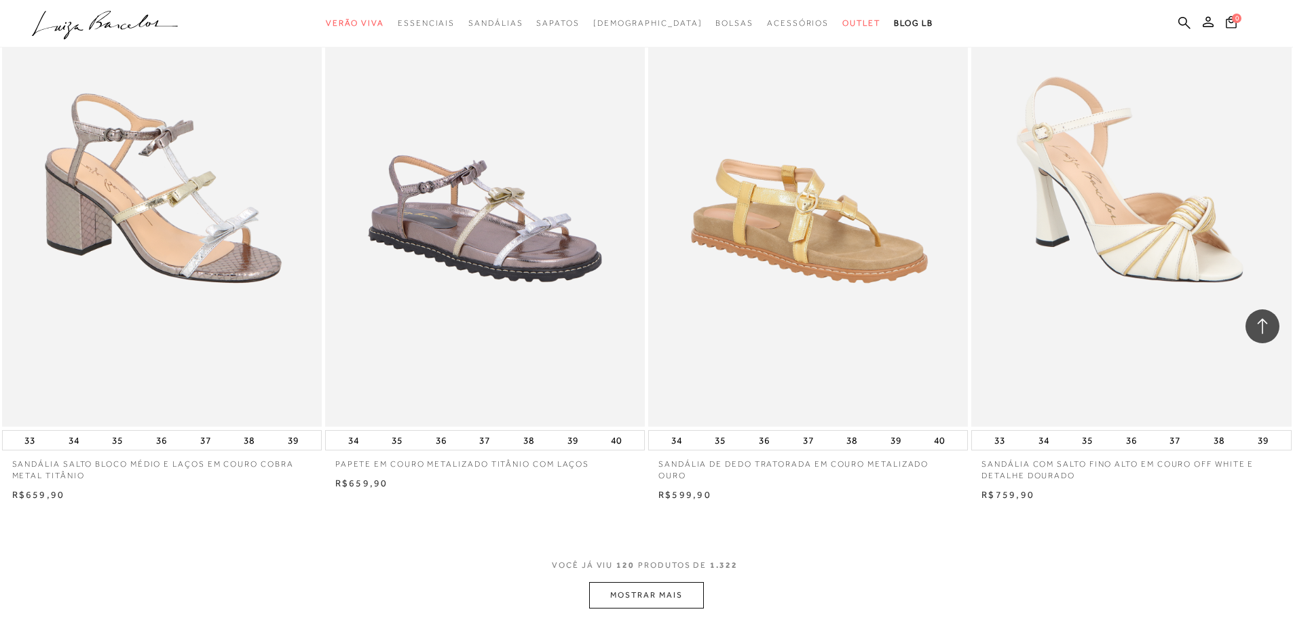
click at [681, 600] on button "MOSTRAR MAIS" at bounding box center [646, 595] width 114 height 26
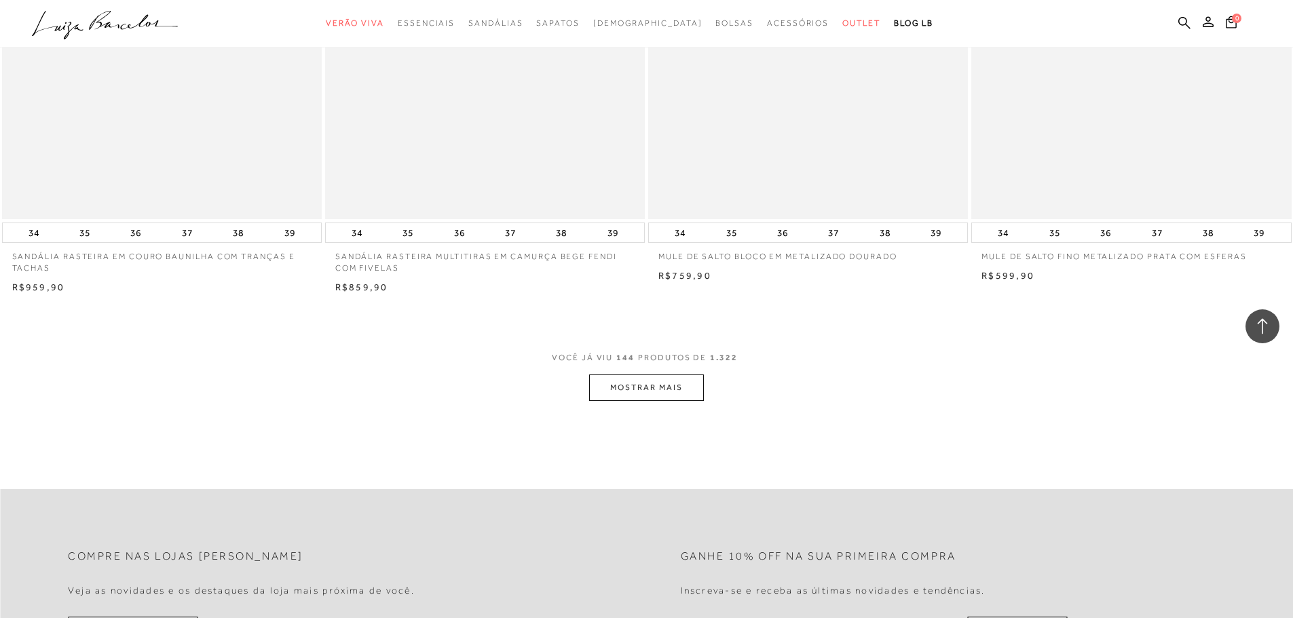
scroll to position [20296, 0]
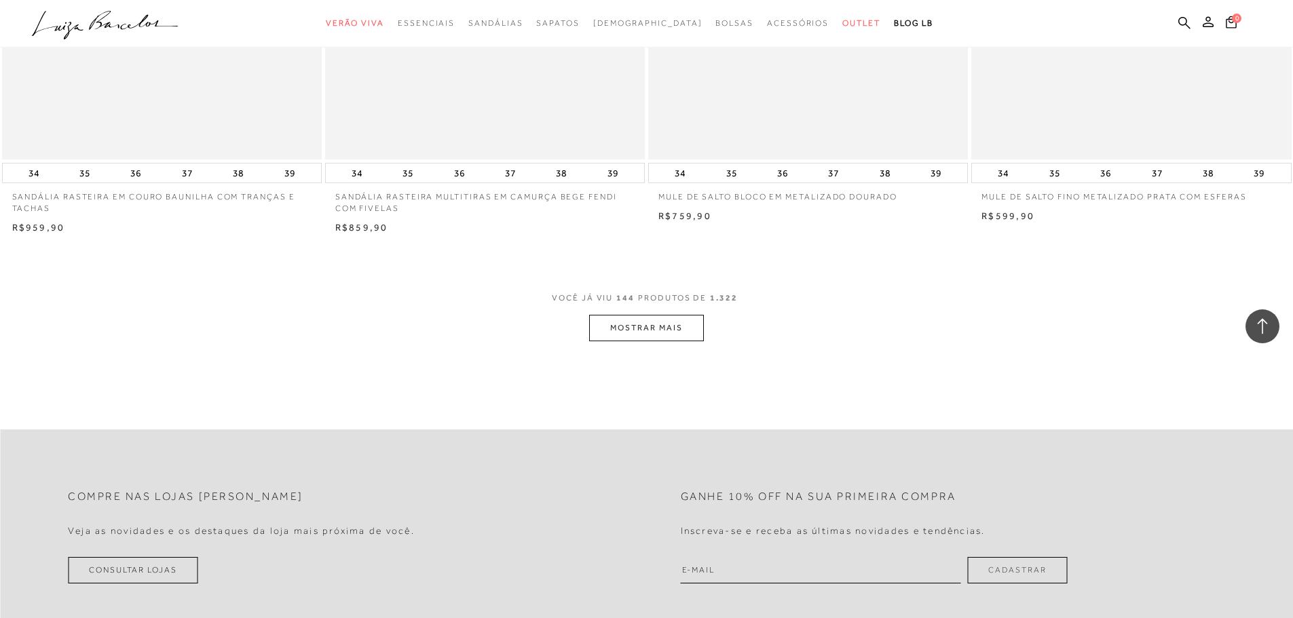
click at [673, 329] on button "MOSTRAR MAIS" at bounding box center [646, 328] width 114 height 26
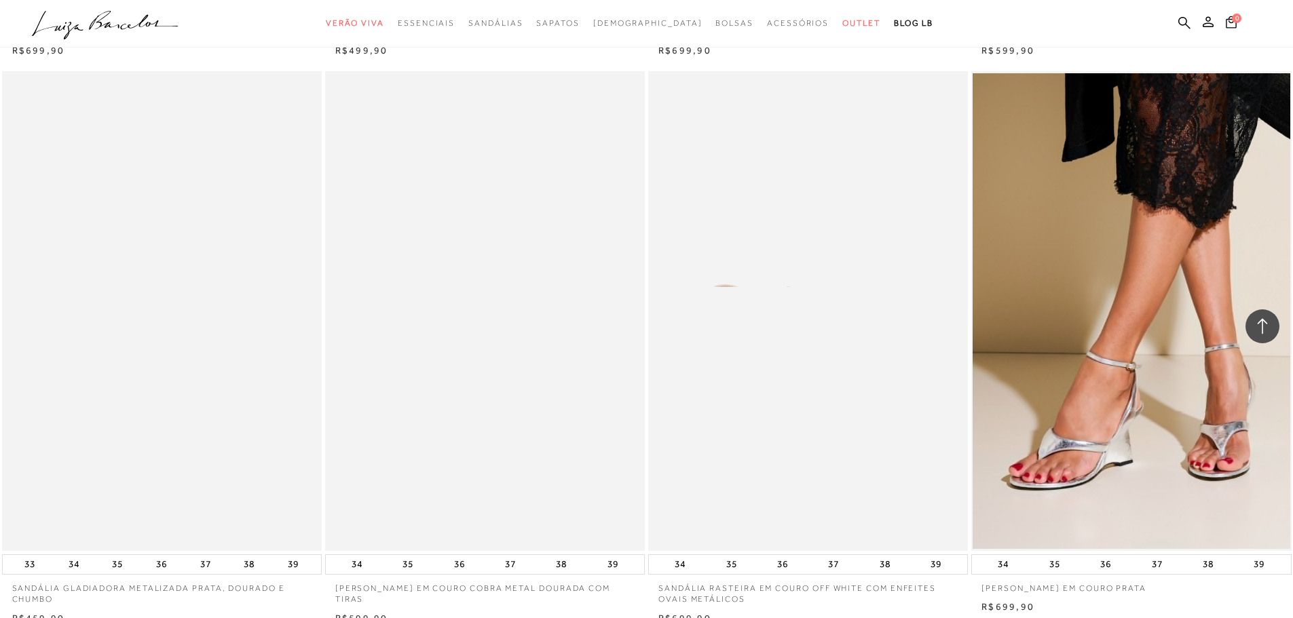
scroll to position [23487, 0]
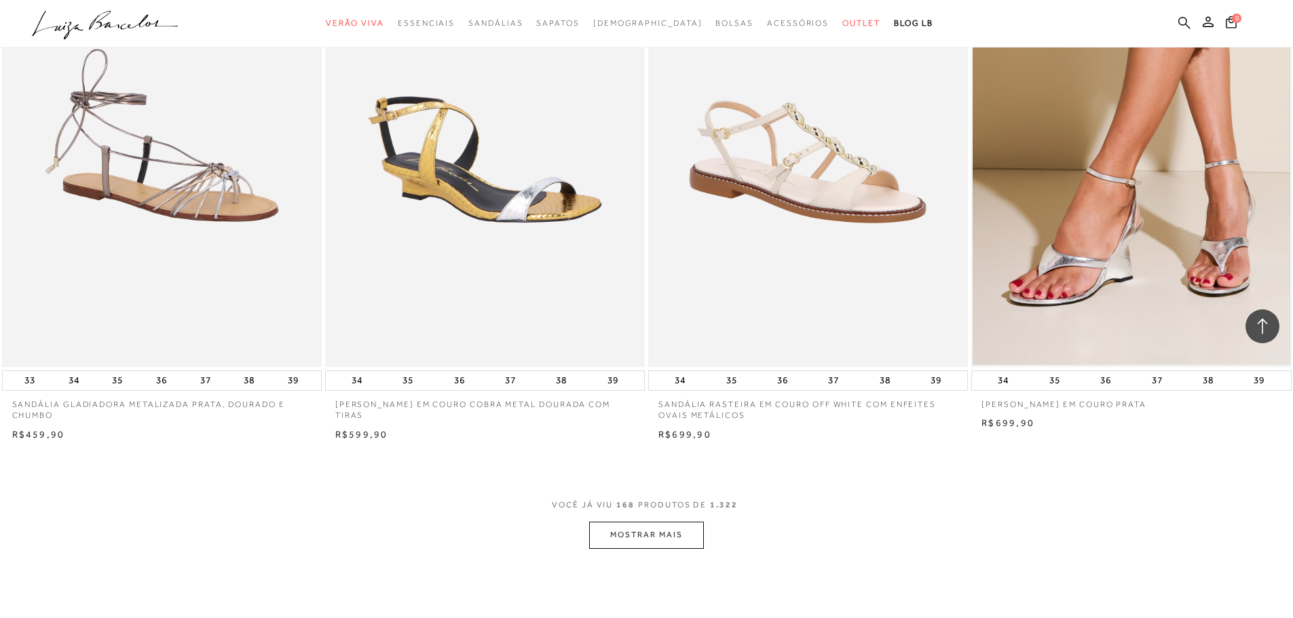
click at [1184, 23] on icon at bounding box center [1184, 22] width 12 height 13
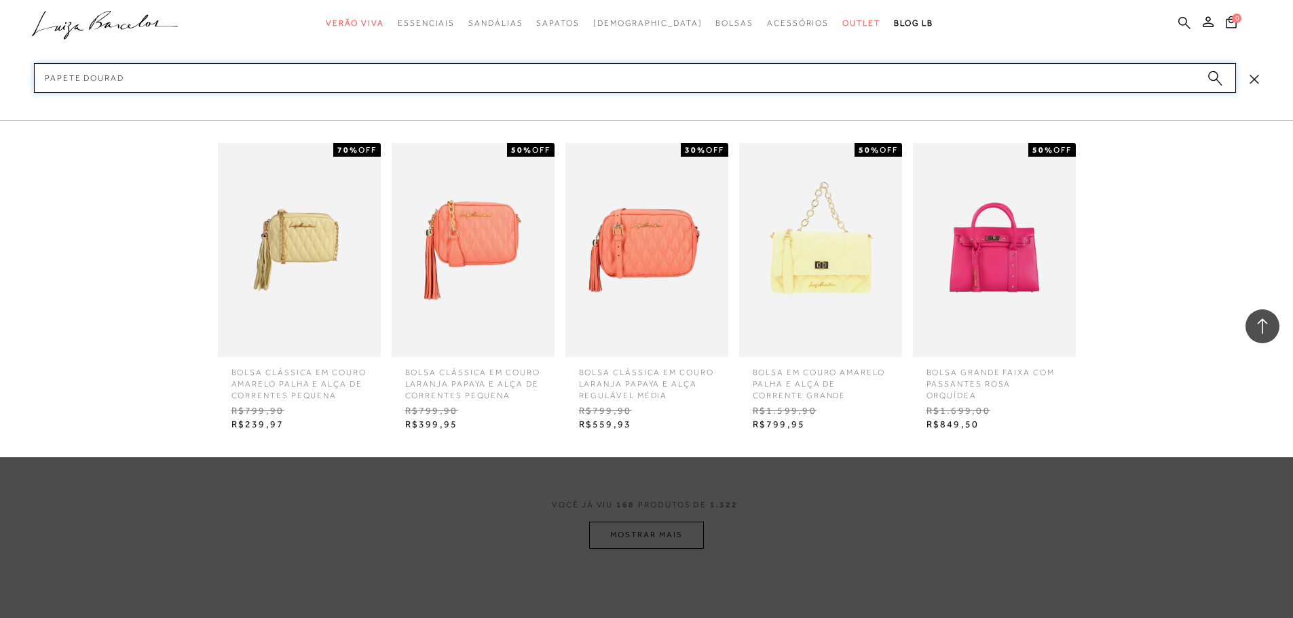
type input "papete dourada"
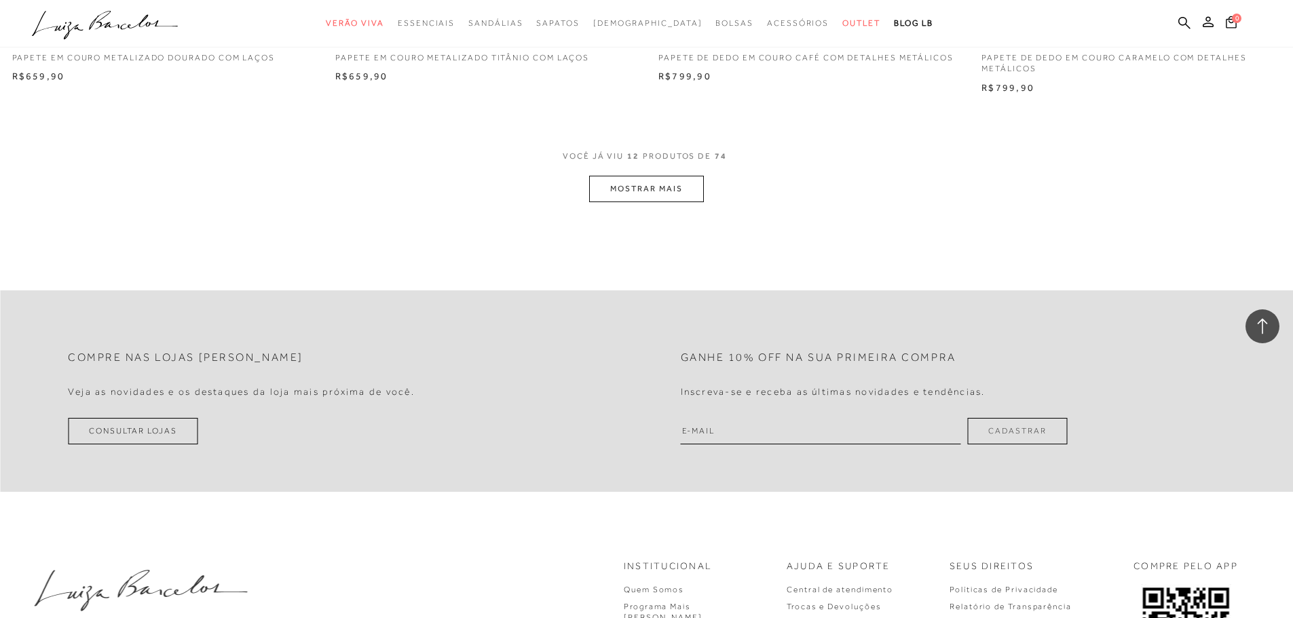
scroll to position [1833, 0]
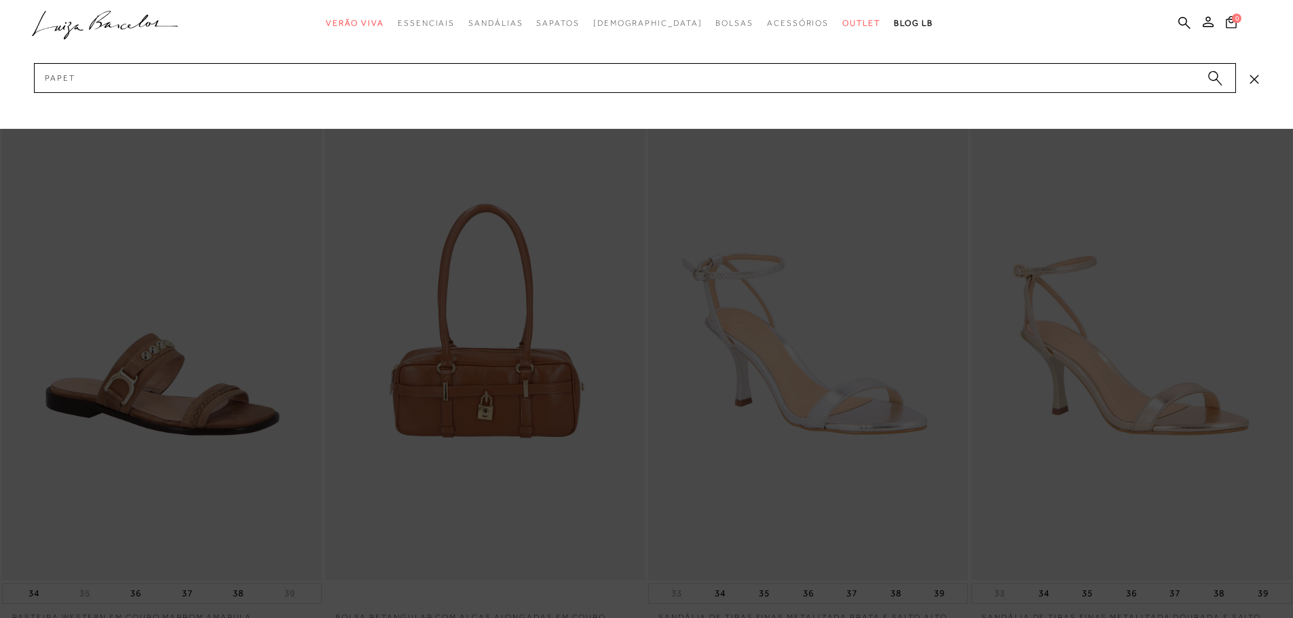
type input "papete"
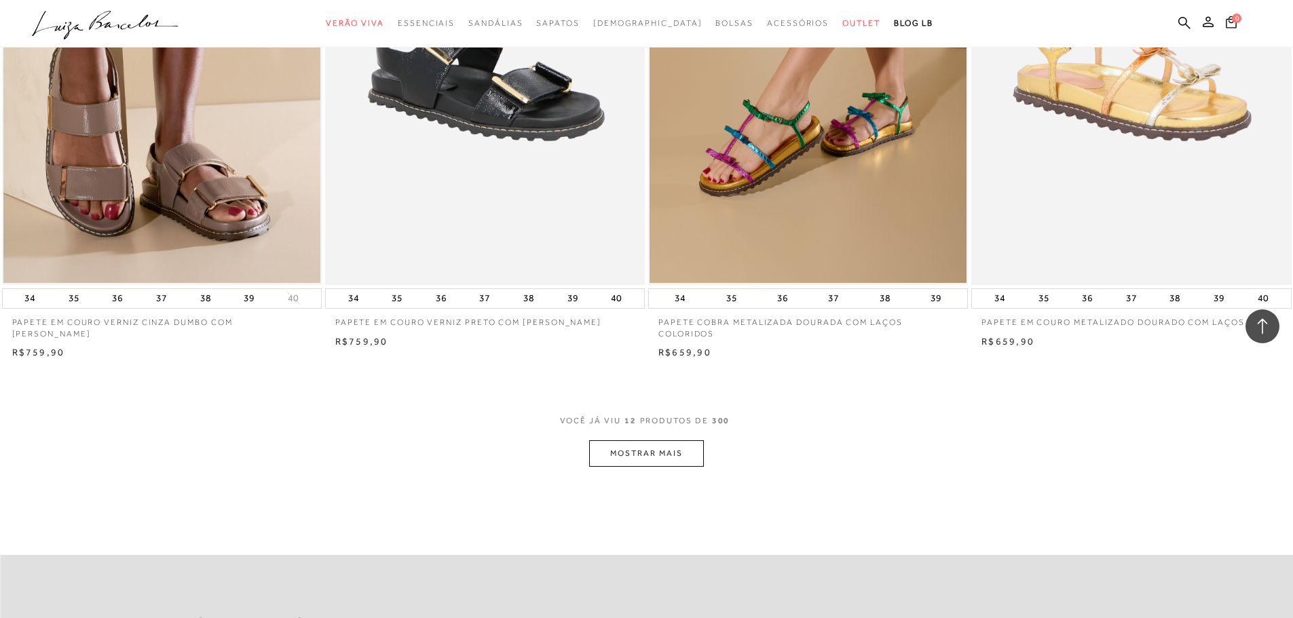
scroll to position [1561, 0]
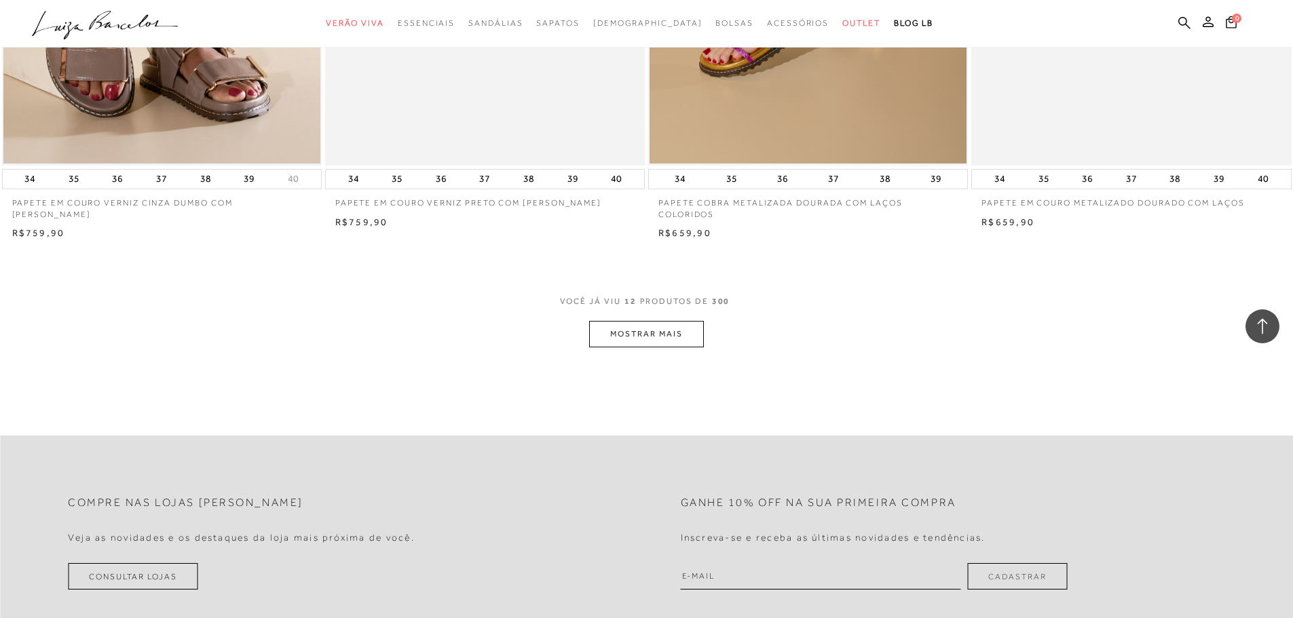
click at [698, 334] on button "MOSTRAR MAIS" at bounding box center [646, 334] width 114 height 26
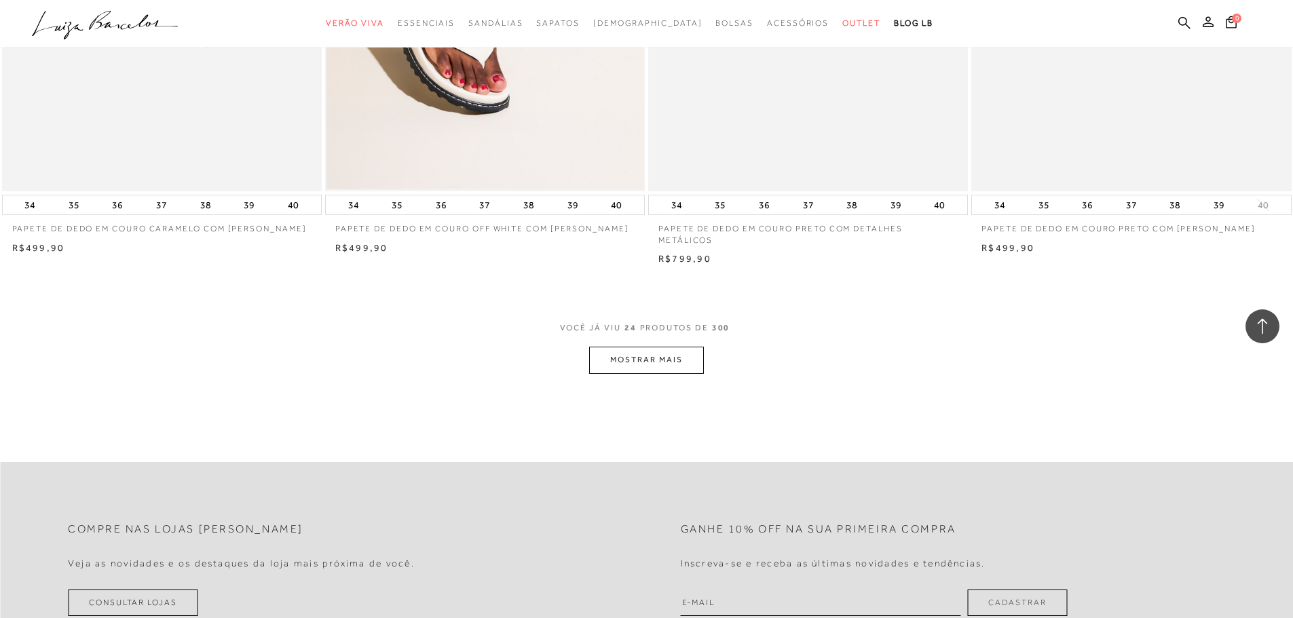
scroll to position [3394, 0]
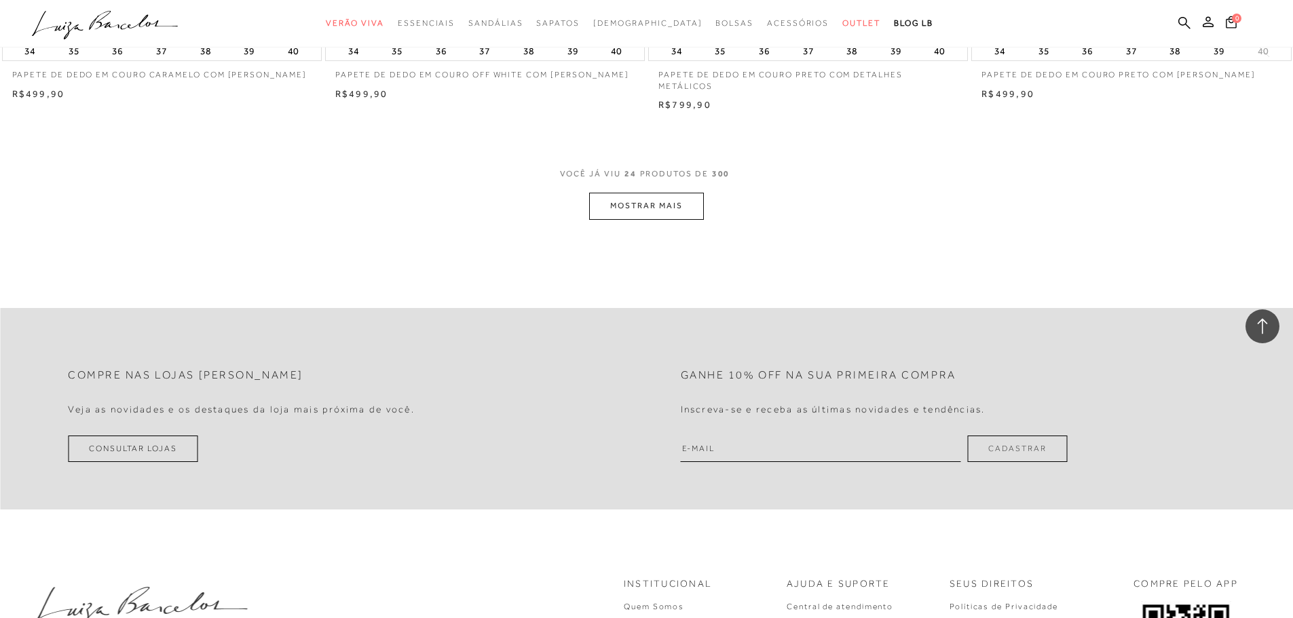
click at [644, 207] on button "MOSTRAR MAIS" at bounding box center [646, 206] width 114 height 26
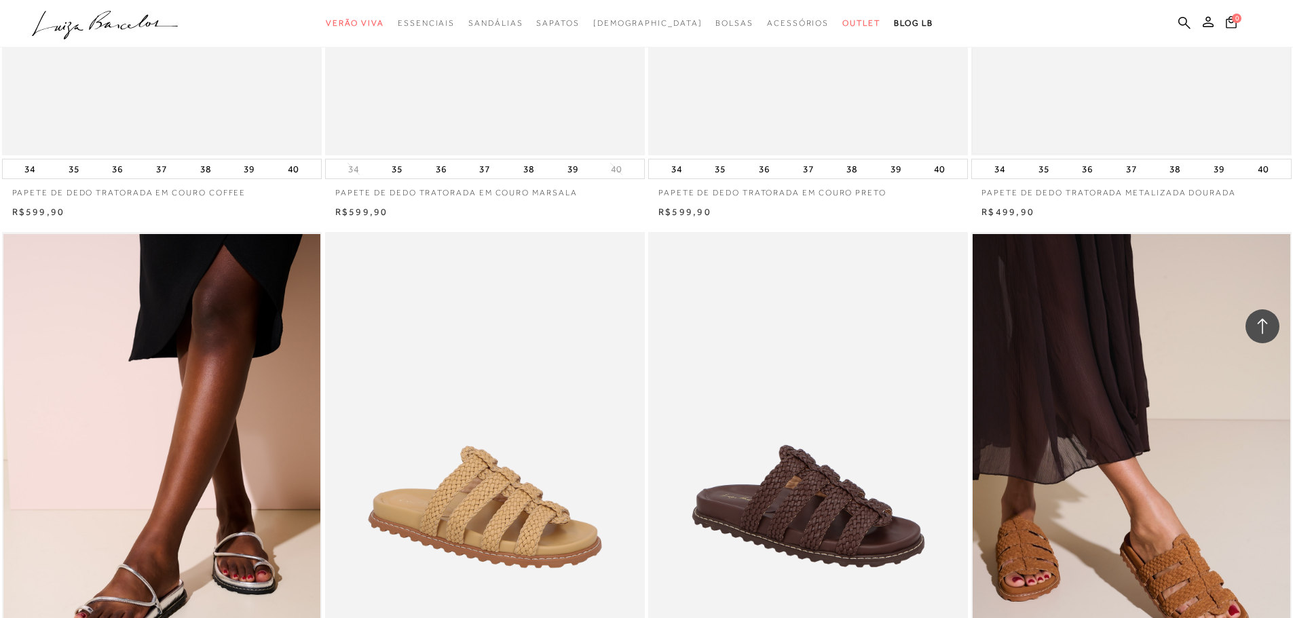
scroll to position [4752, 0]
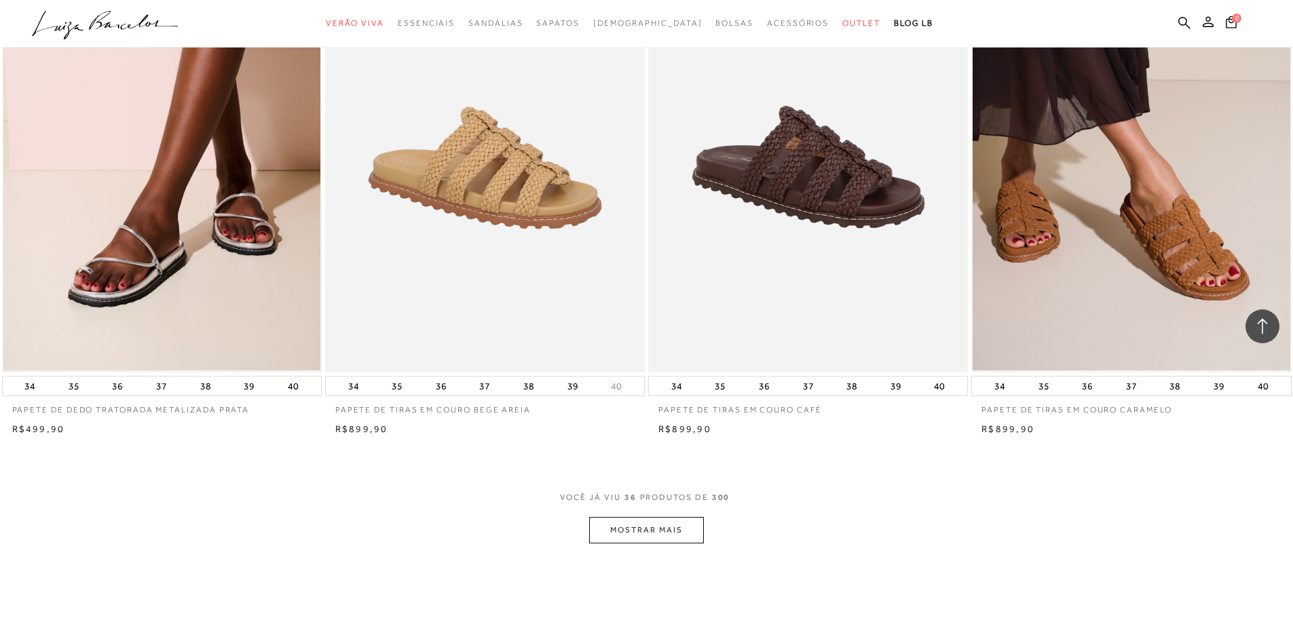
click at [652, 517] on button "MOSTRAR MAIS" at bounding box center [646, 530] width 114 height 26
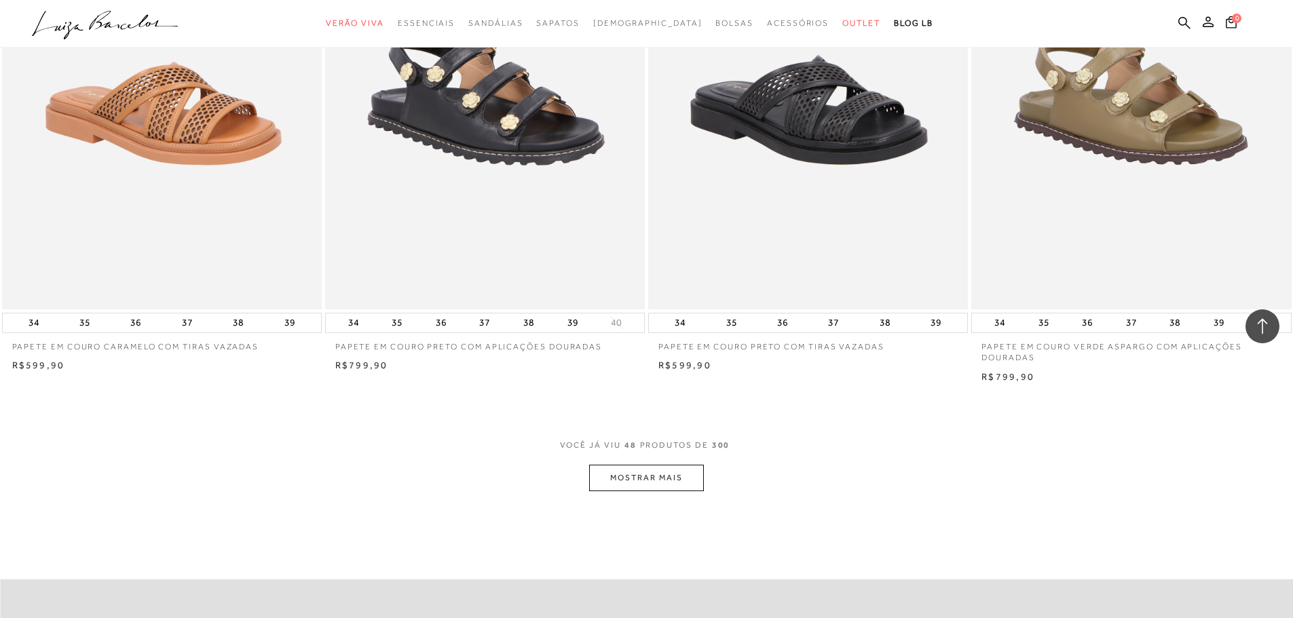
scroll to position [6517, 0]
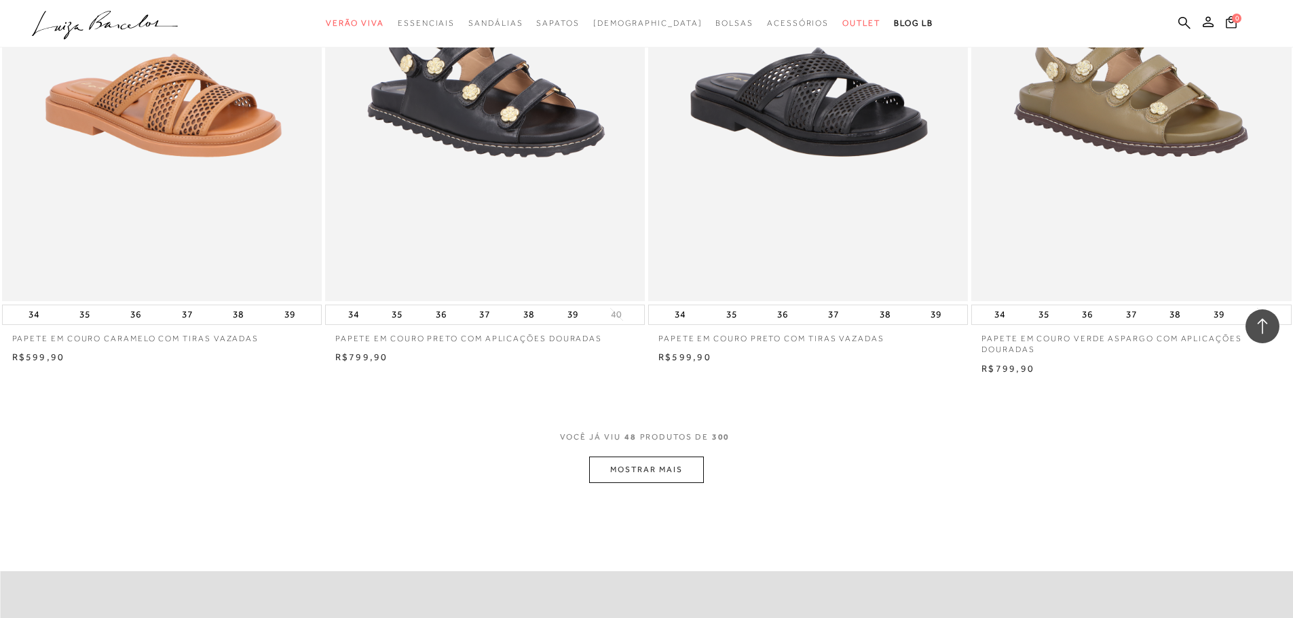
click at [693, 465] on button "MOSTRAR MAIS" at bounding box center [646, 470] width 114 height 26
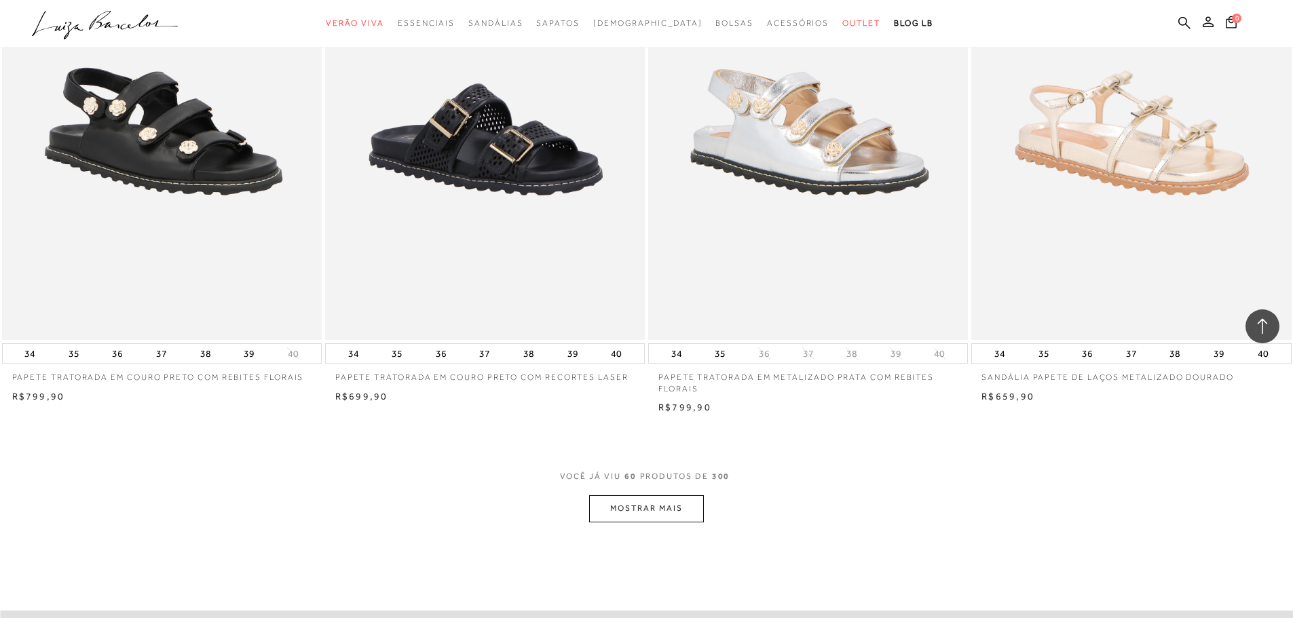
scroll to position [8281, 0]
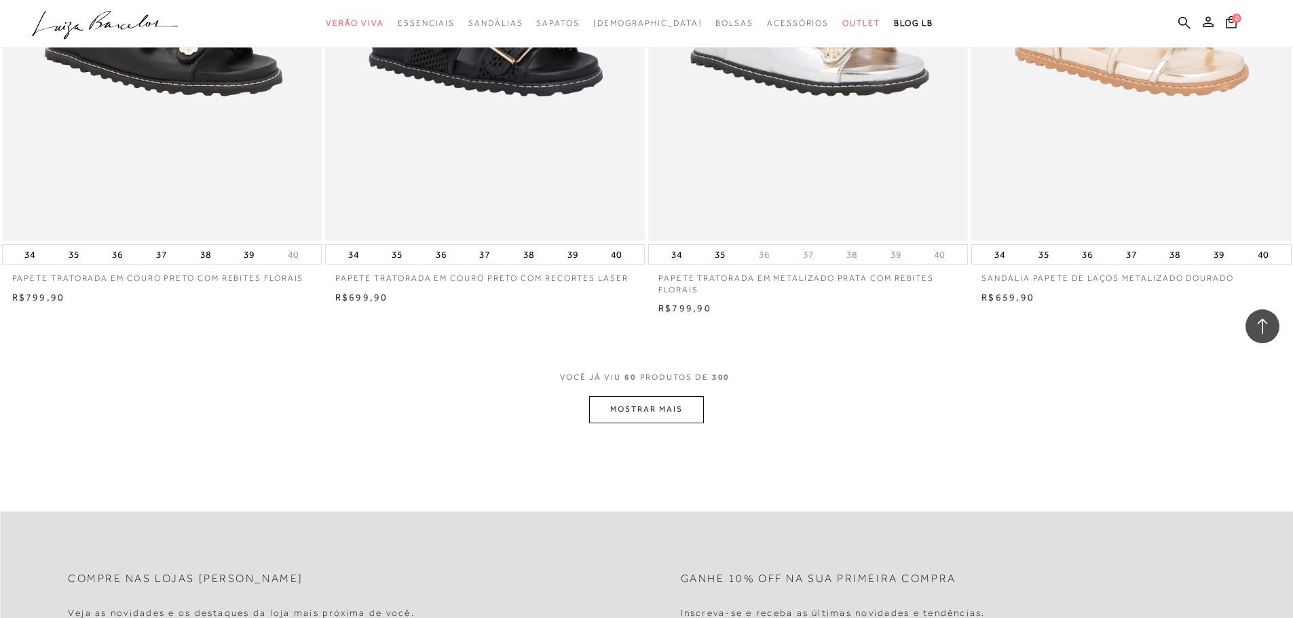
click at [625, 415] on button "MOSTRAR MAIS" at bounding box center [646, 409] width 114 height 26
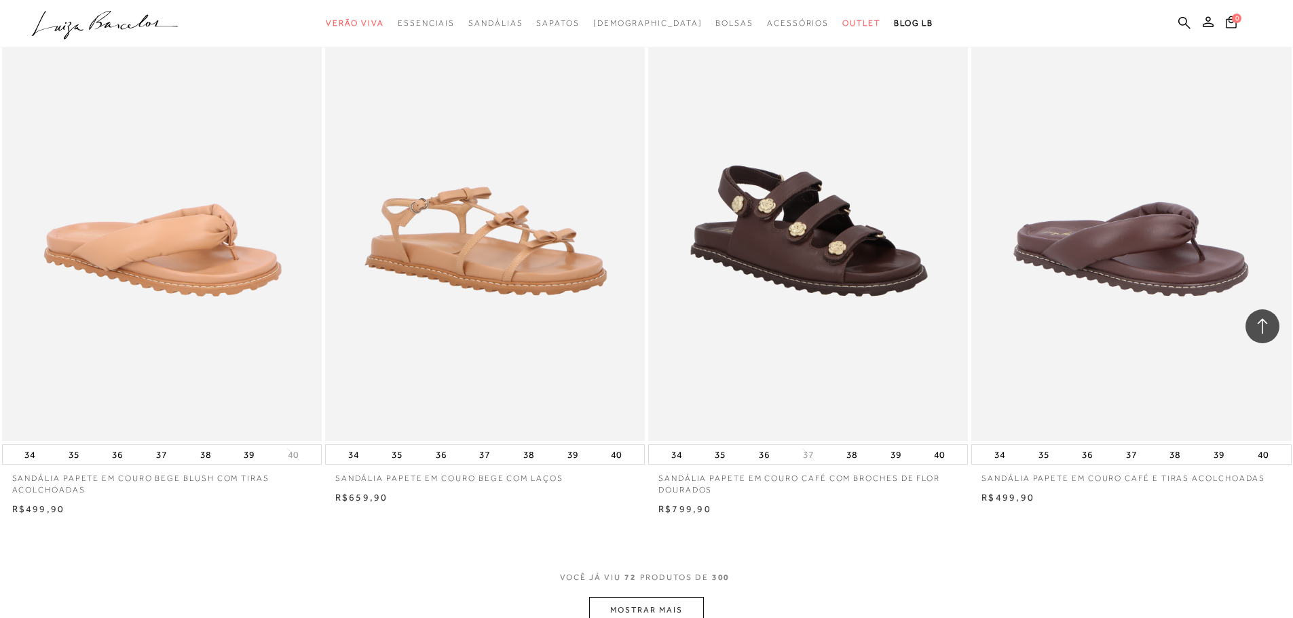
scroll to position [10114, 0]
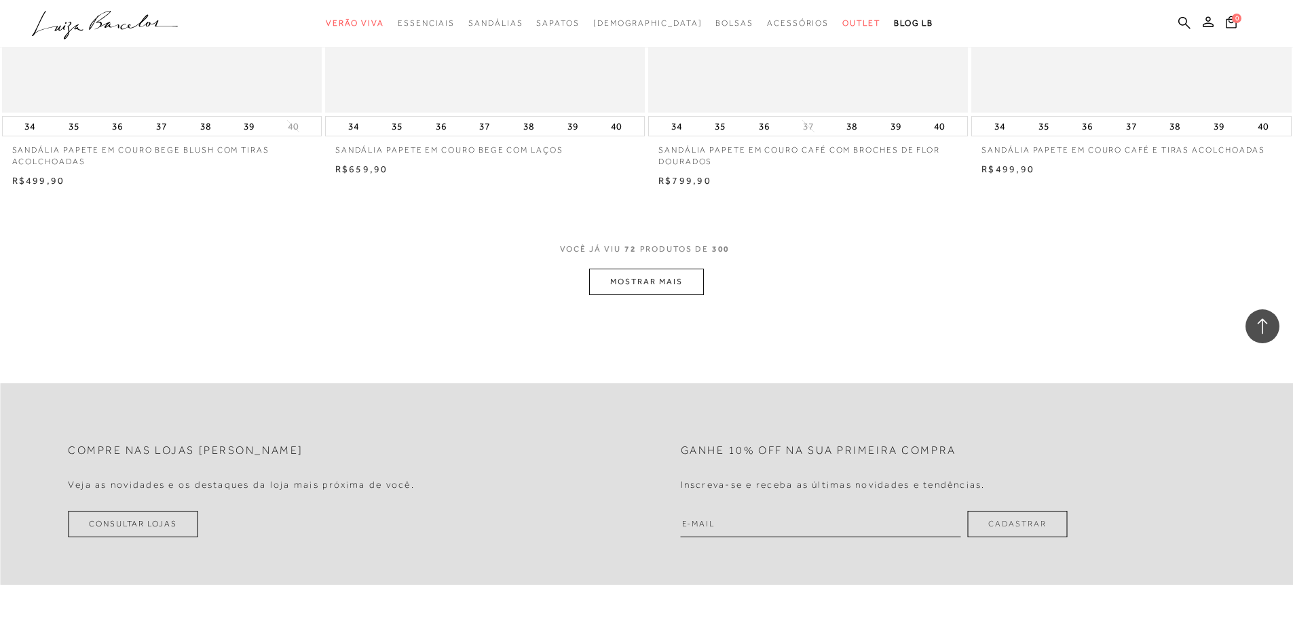
click at [597, 282] on button "MOSTRAR MAIS" at bounding box center [646, 282] width 114 height 26
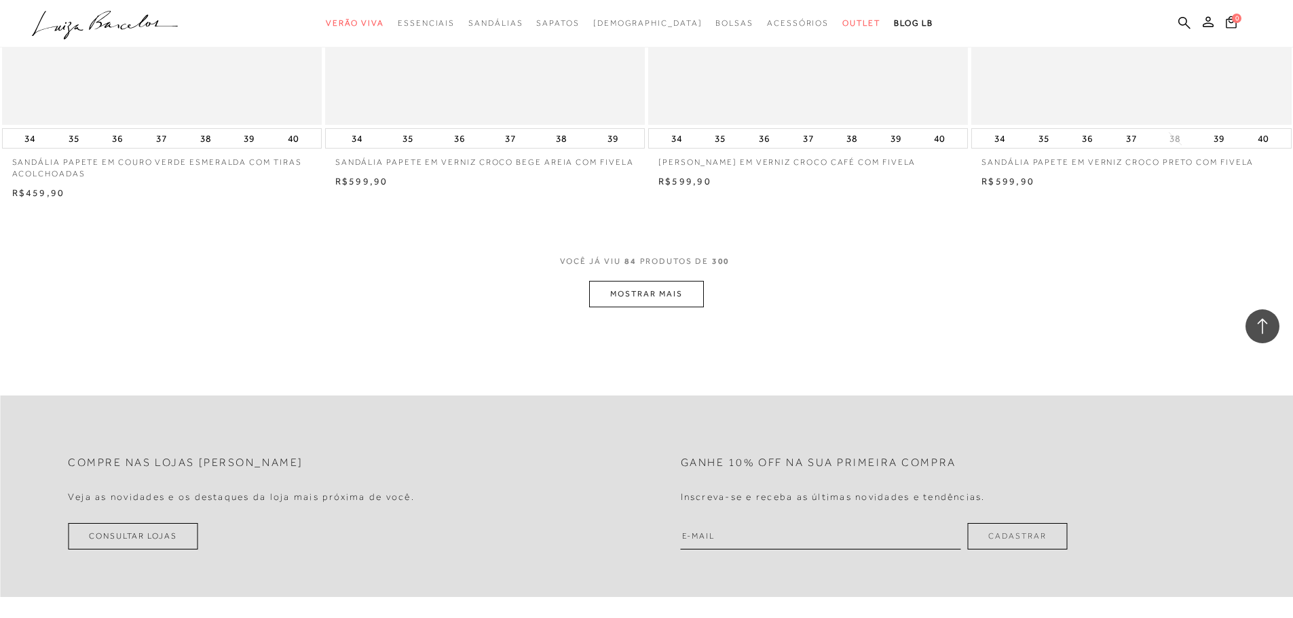
scroll to position [11903, 0]
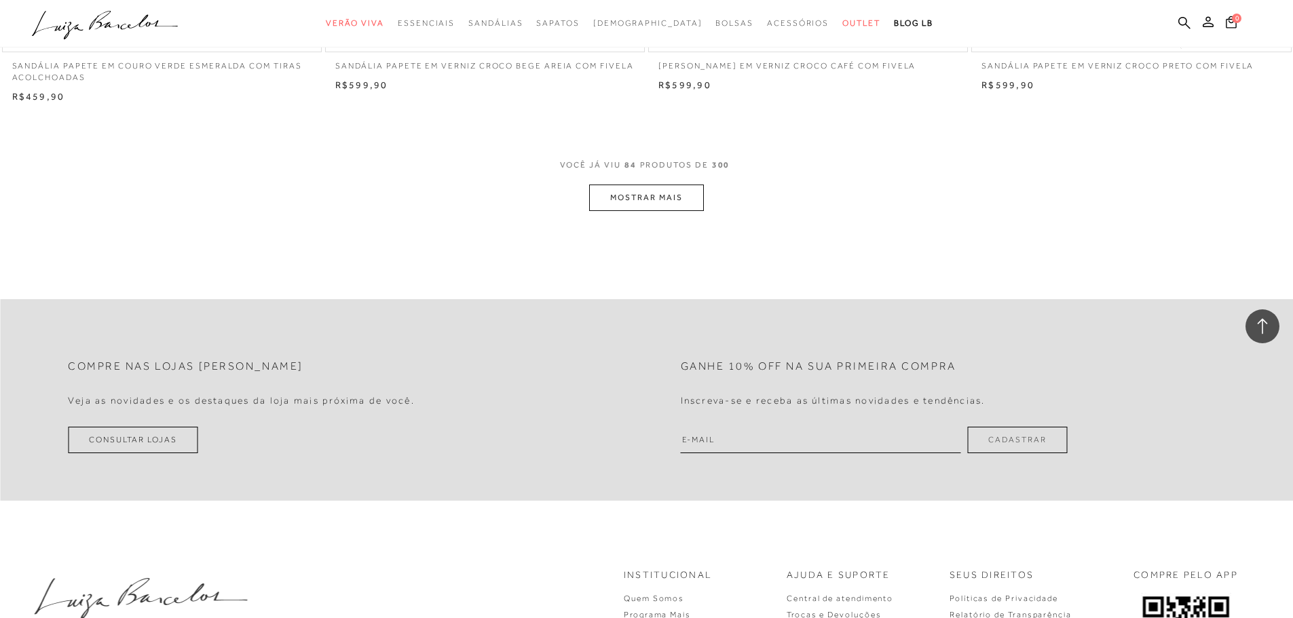
click at [612, 206] on button "MOSTRAR MAIS" at bounding box center [646, 198] width 114 height 26
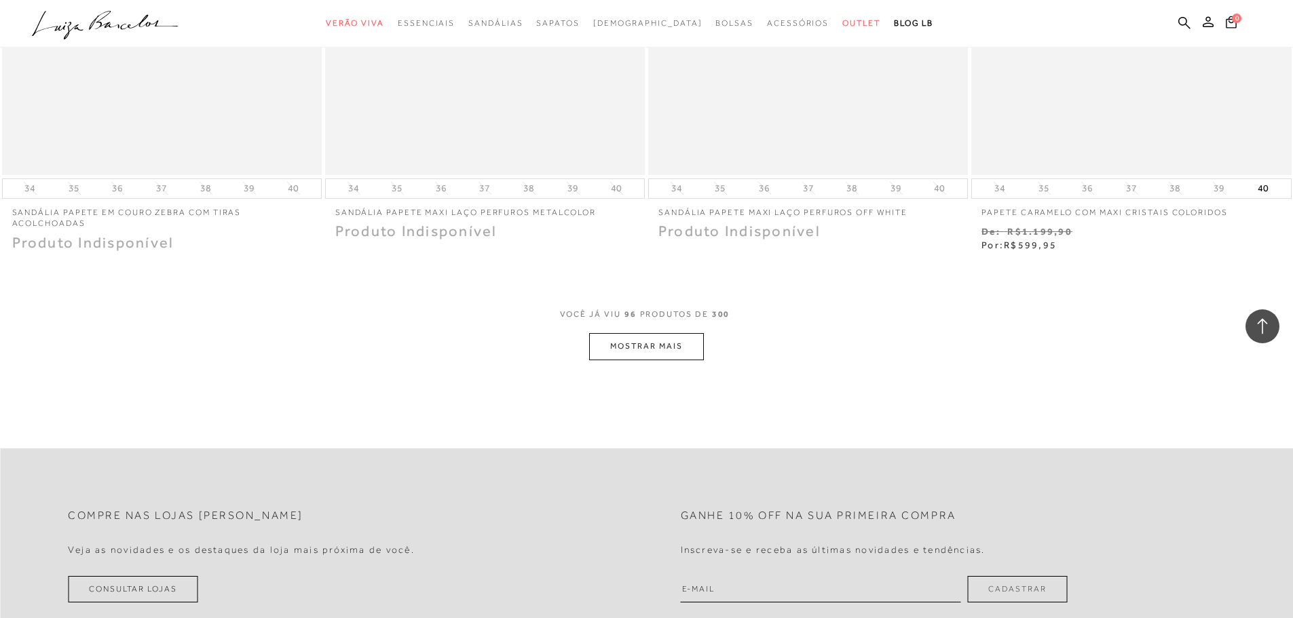
scroll to position [13569, 0]
